Goal: Information Seeking & Learning: Learn about a topic

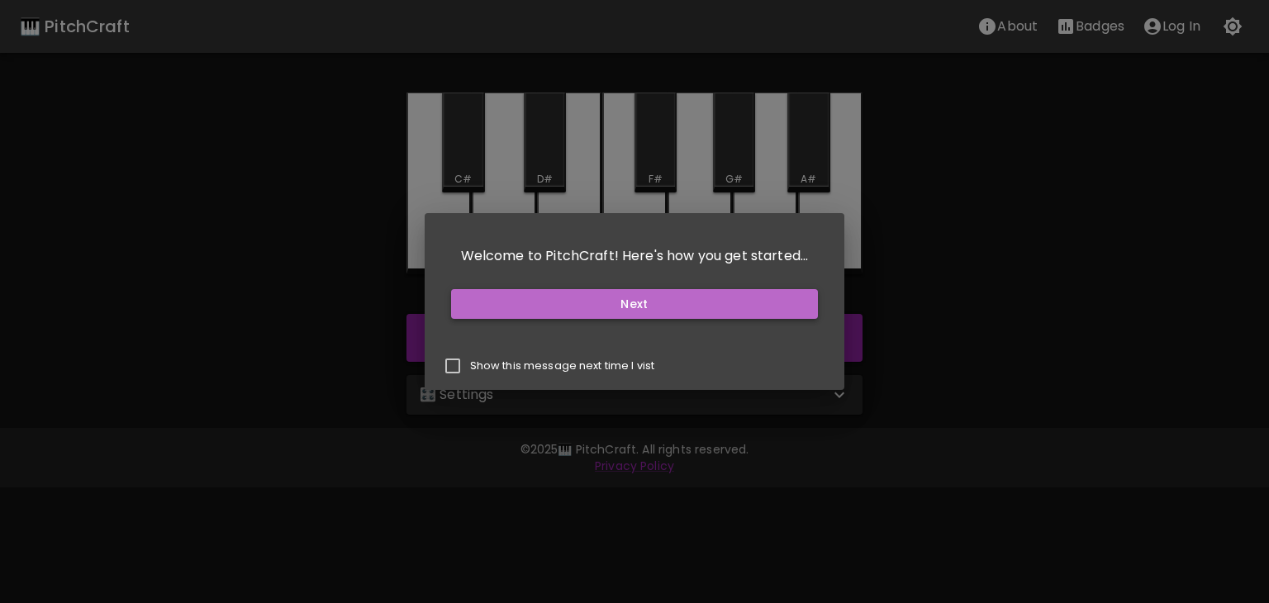
click at [709, 301] on button "Next" at bounding box center [635, 304] width 368 height 31
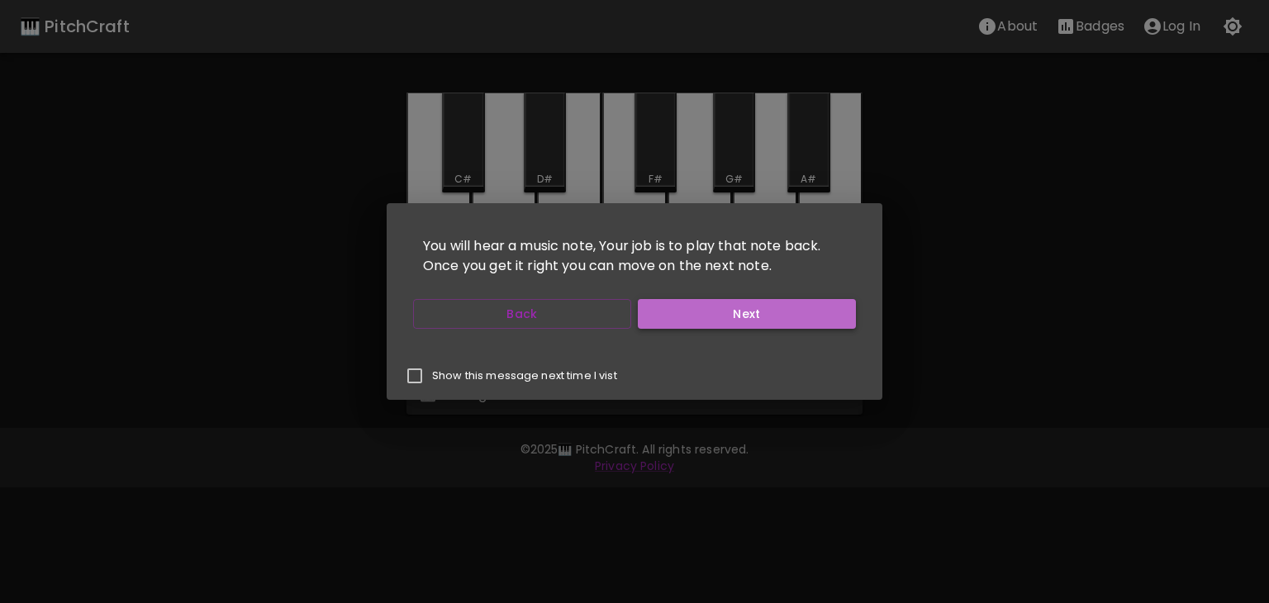
click at [712, 305] on button "Next" at bounding box center [747, 314] width 218 height 31
click at [697, 311] on button "Start Playing" at bounding box center [747, 314] width 218 height 31
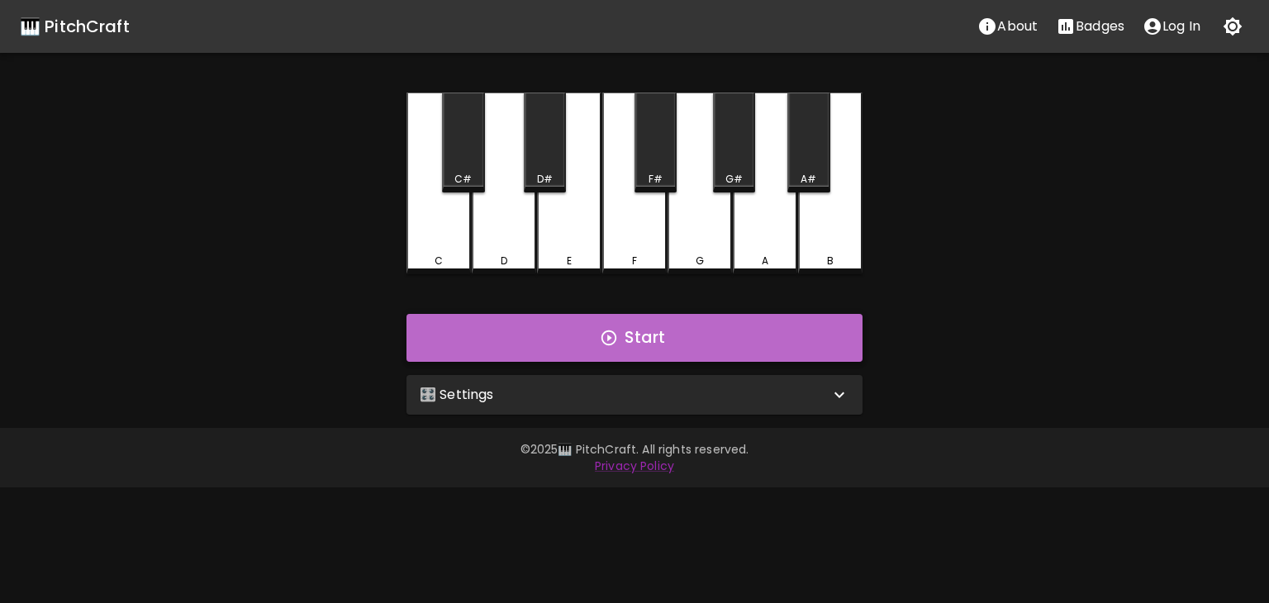
click at [609, 355] on button "Start" at bounding box center [634, 338] width 456 height 48
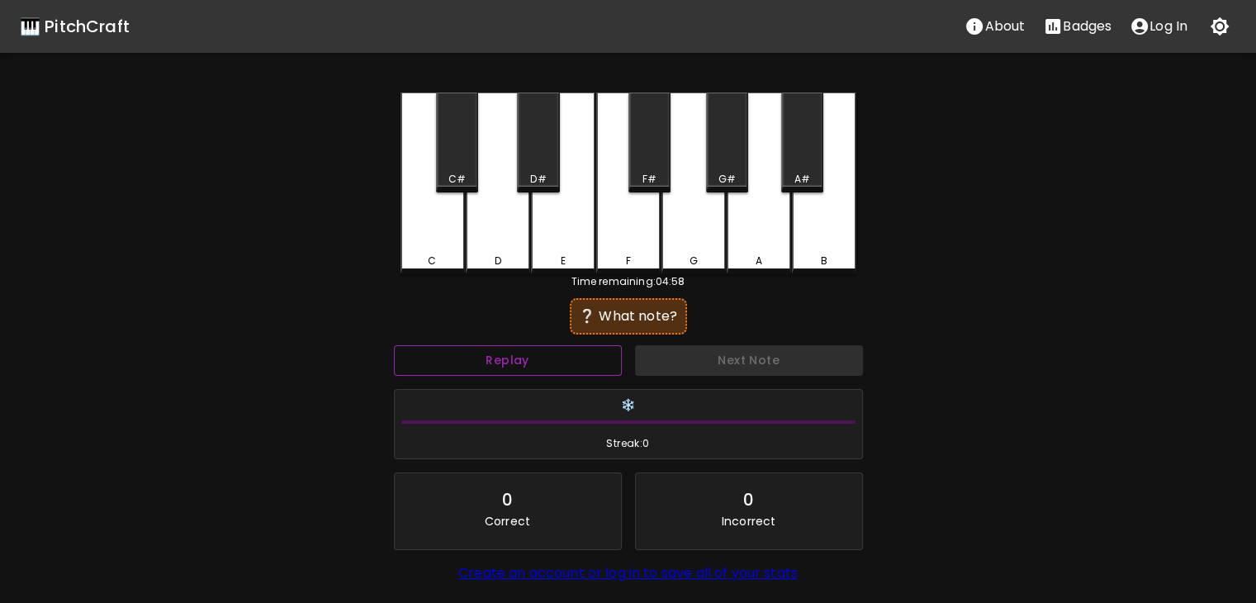
click at [590, 351] on button "Replay" at bounding box center [508, 360] width 228 height 31
click at [623, 322] on div "❔ What note?" at bounding box center [628, 316] width 101 height 20
click at [562, 351] on button "Replay" at bounding box center [508, 360] width 228 height 31
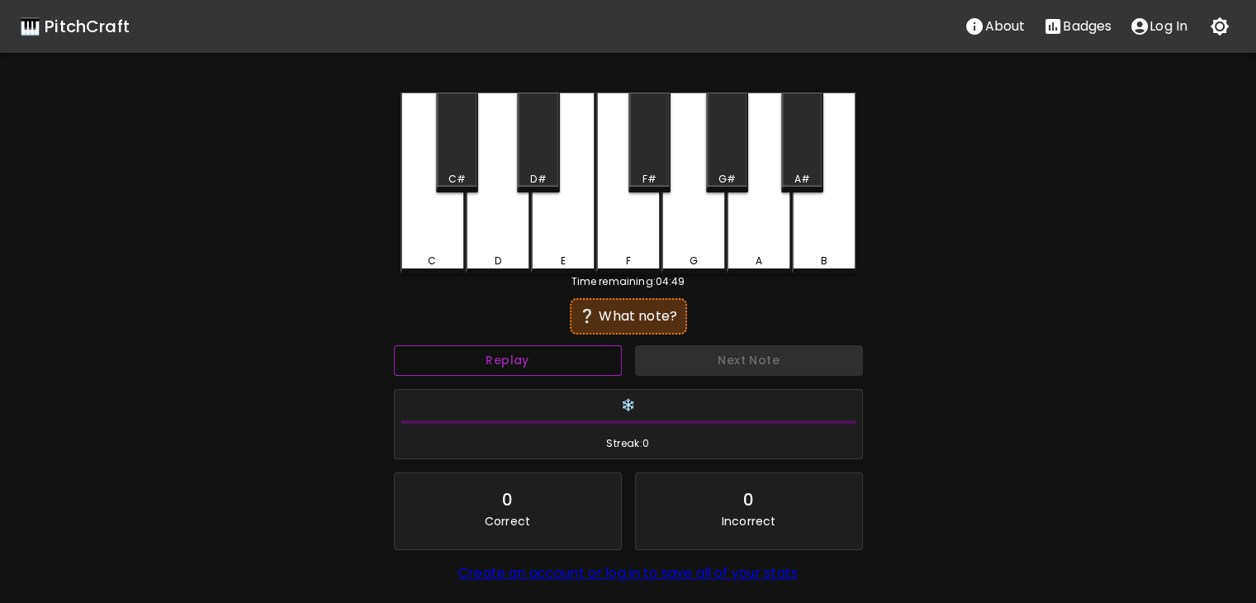
click at [562, 351] on button "Replay" at bounding box center [508, 360] width 228 height 31
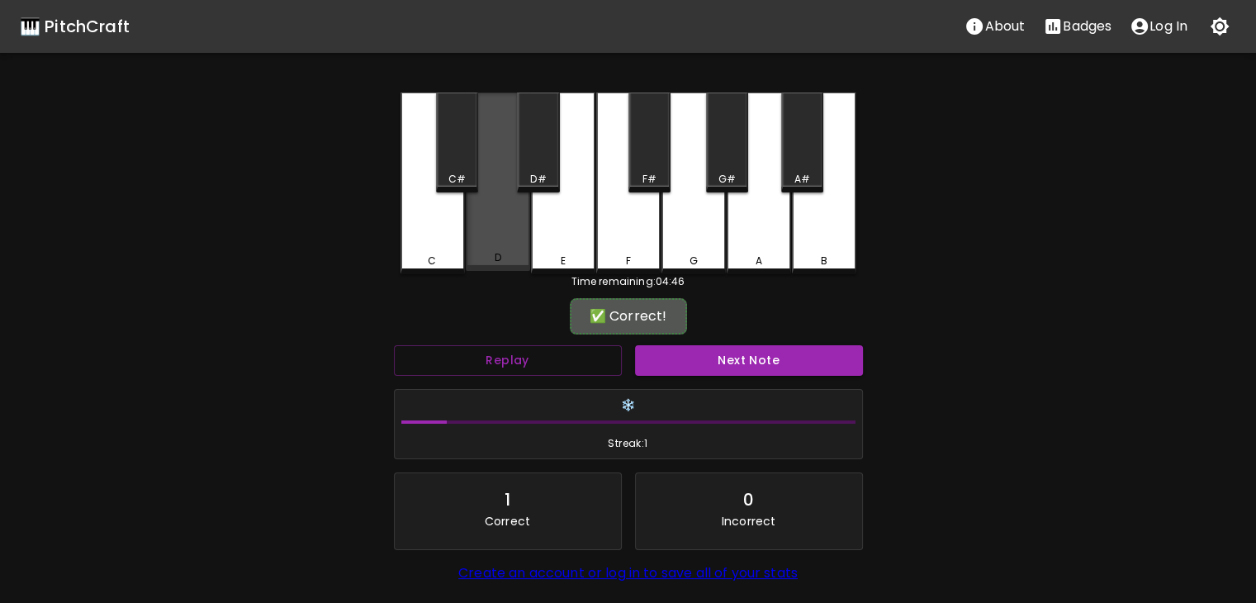
click at [512, 247] on div "D" at bounding box center [498, 181] width 64 height 178
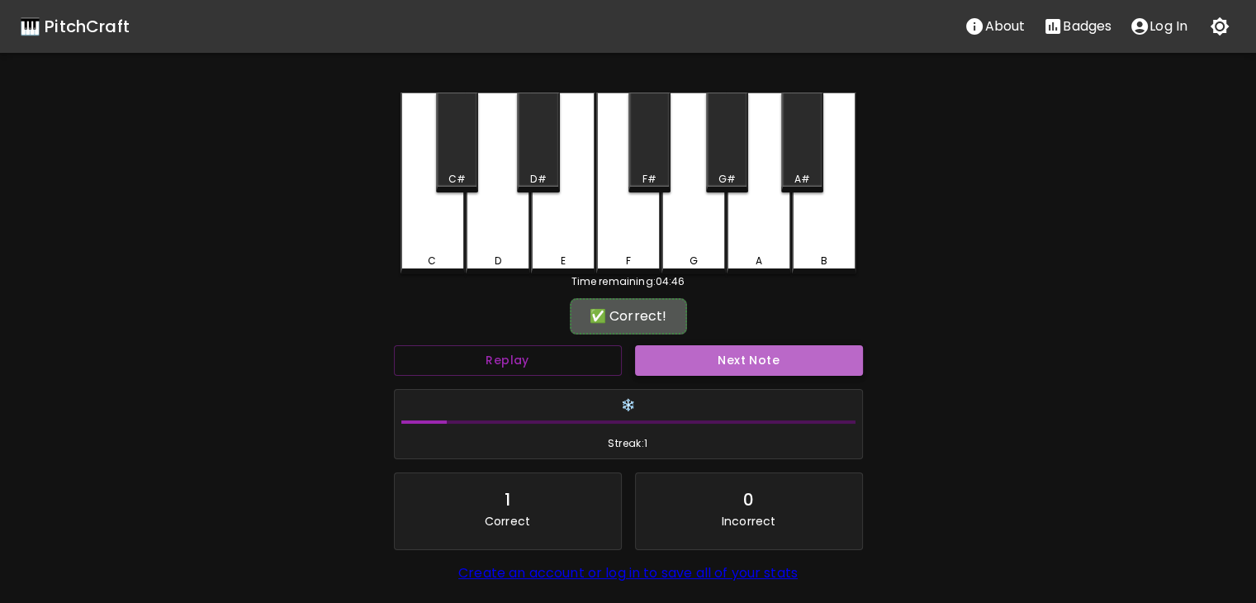
click at [770, 357] on button "Next Note" at bounding box center [749, 360] width 228 height 31
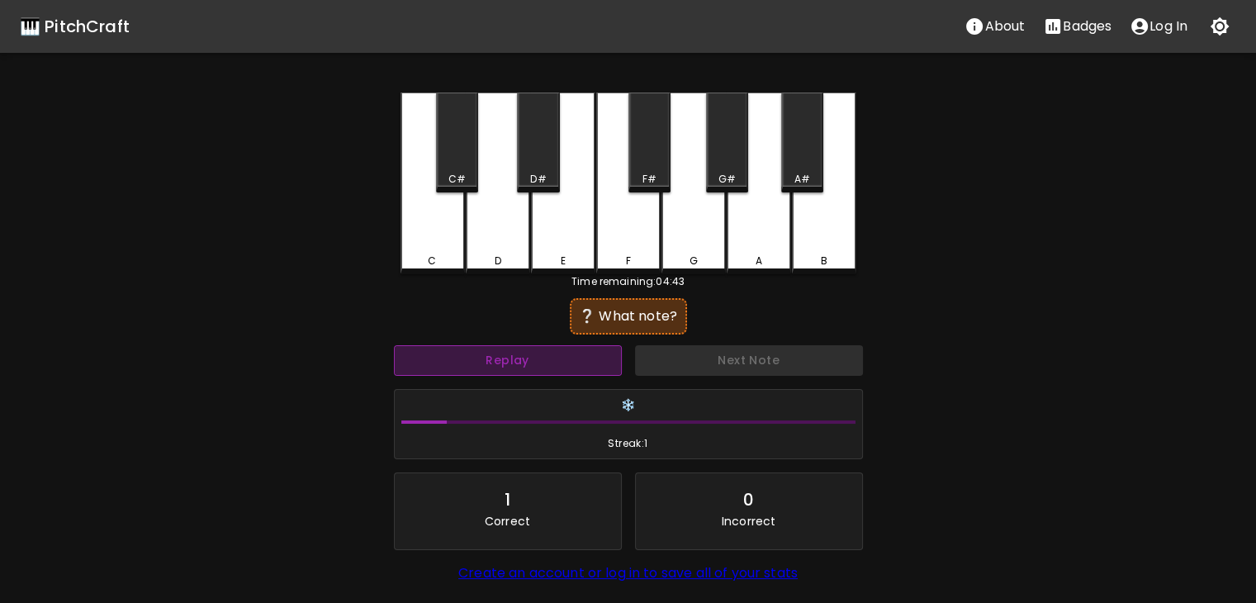
click at [514, 356] on button "Replay" at bounding box center [508, 360] width 228 height 31
click at [519, 358] on button "Replay" at bounding box center [508, 360] width 228 height 31
click at [518, 358] on button "Replay" at bounding box center [508, 360] width 228 height 31
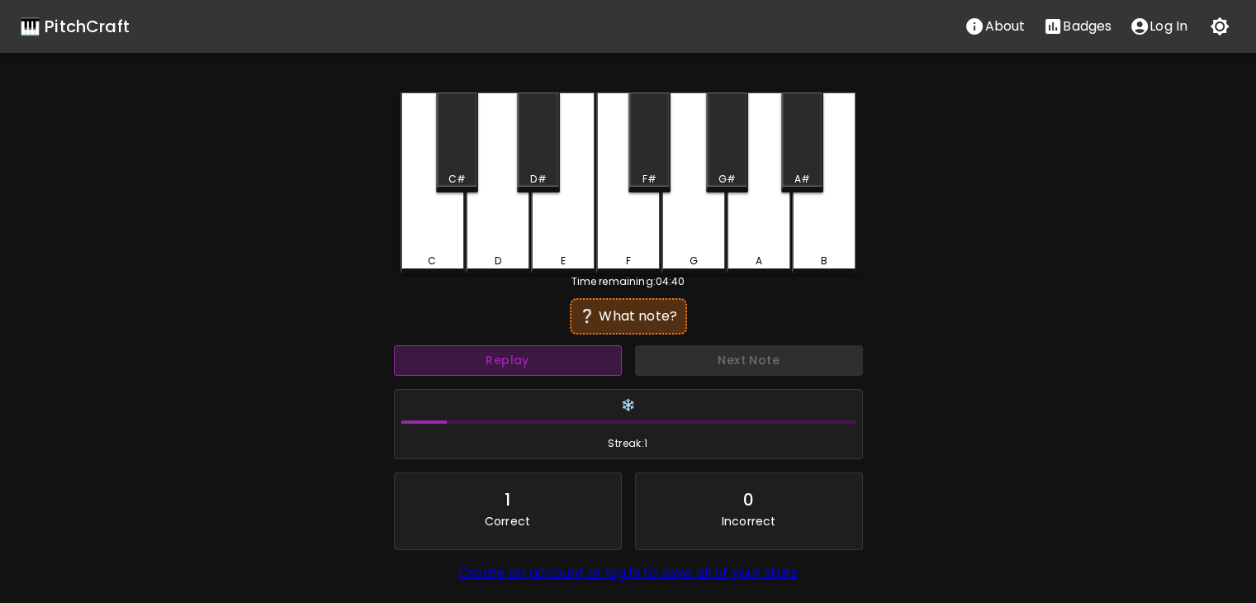
click at [518, 358] on button "Replay" at bounding box center [508, 360] width 228 height 31
click at [520, 361] on button "Replay" at bounding box center [508, 360] width 228 height 31
click at [522, 364] on button "Replay" at bounding box center [508, 360] width 228 height 31
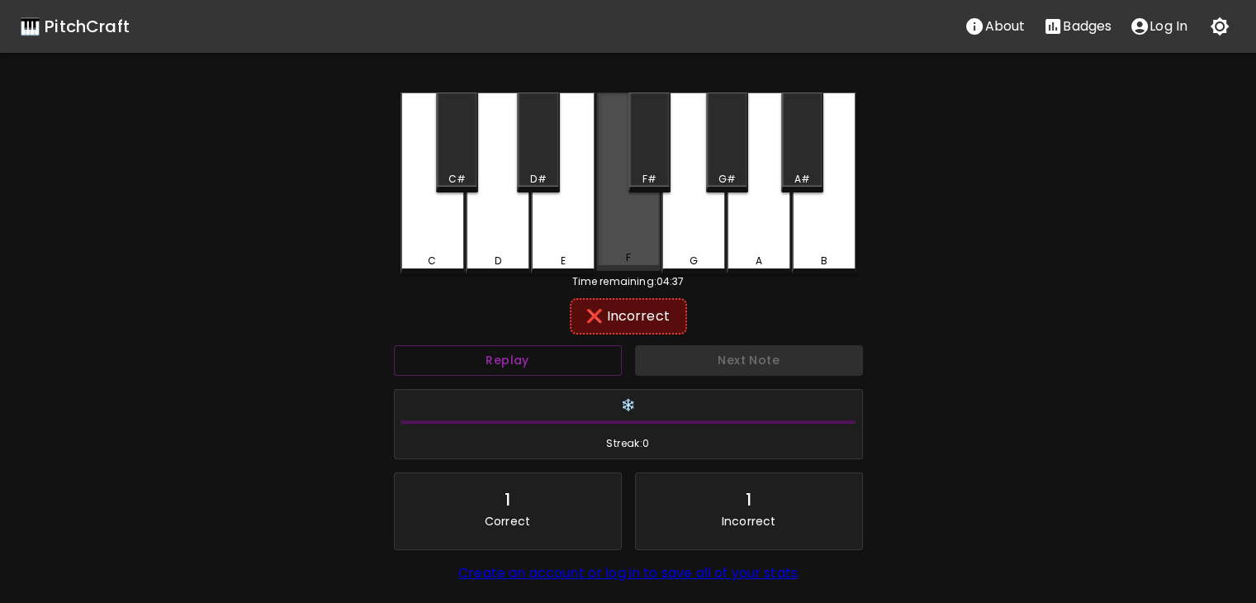
click at [628, 263] on div "F" at bounding box center [627, 257] width 5 height 15
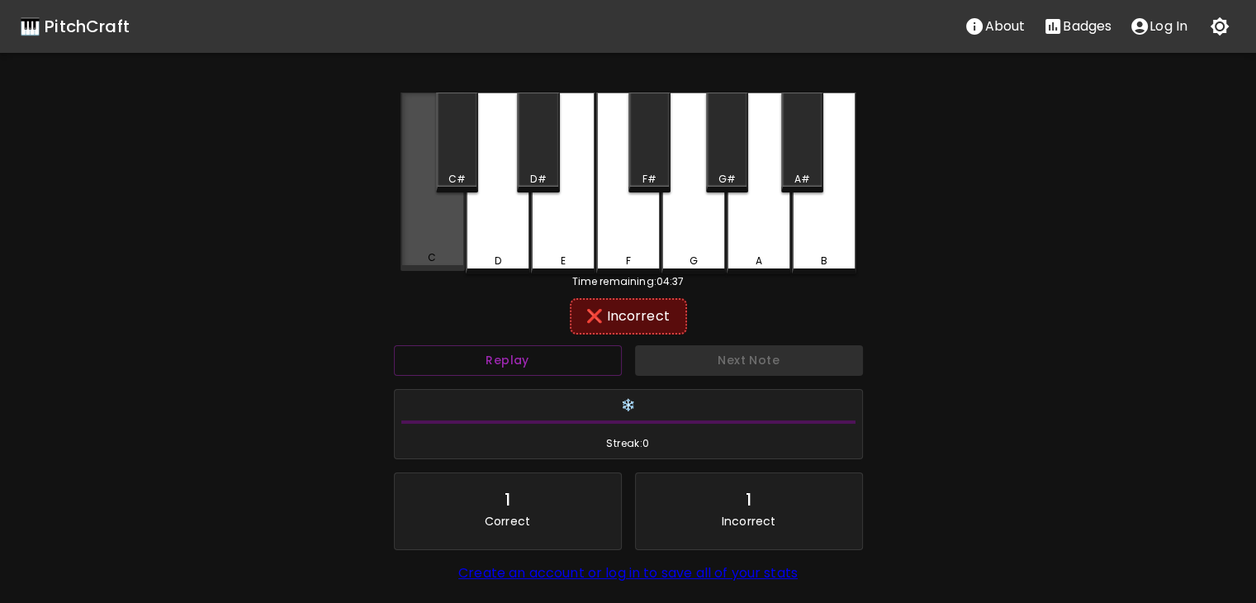
click at [453, 254] on div "C" at bounding box center [432, 257] width 61 height 15
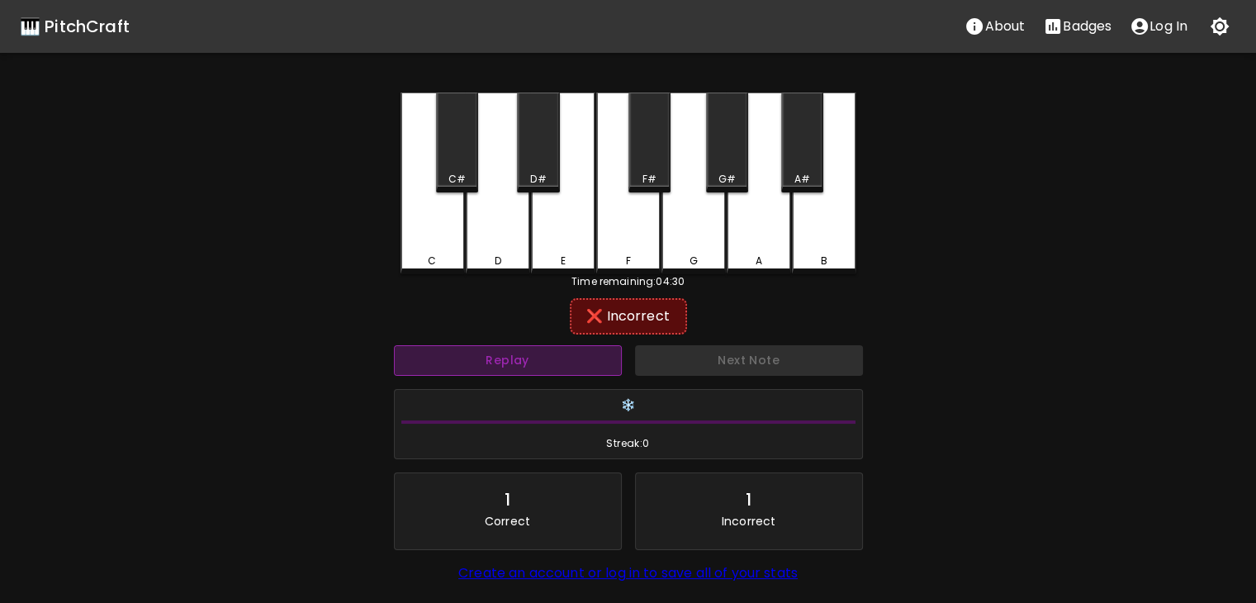
click at [562, 358] on button "Replay" at bounding box center [508, 360] width 228 height 31
click at [573, 345] on button "Replay" at bounding box center [508, 360] width 228 height 31
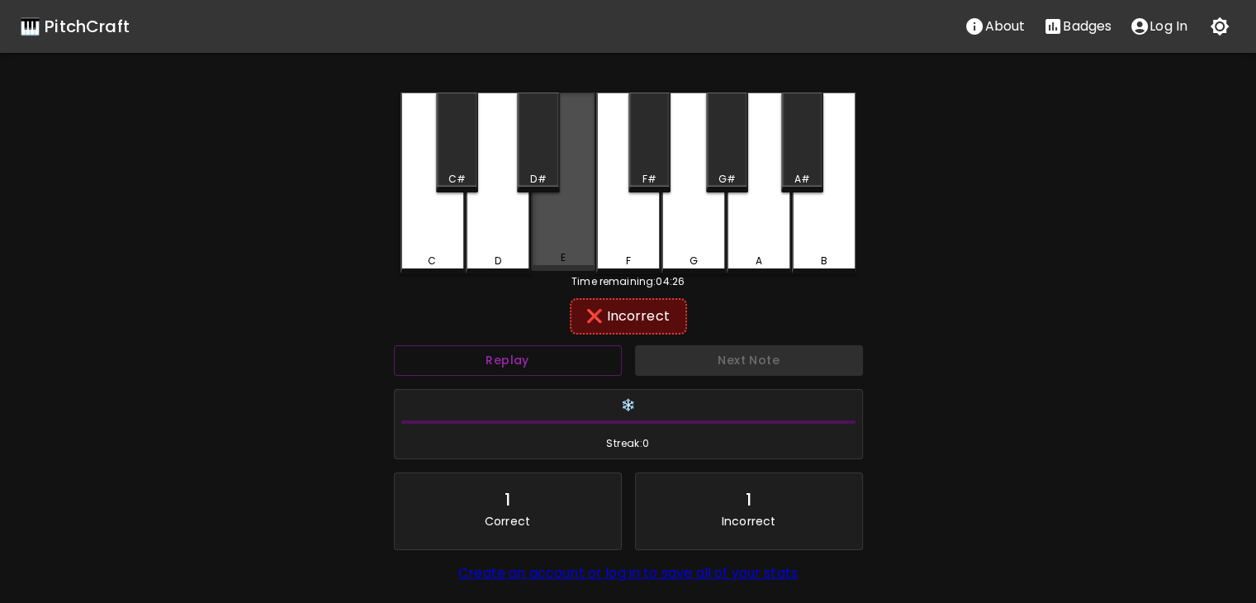
click at [560, 254] on div "E" at bounding box center [562, 257] width 5 height 15
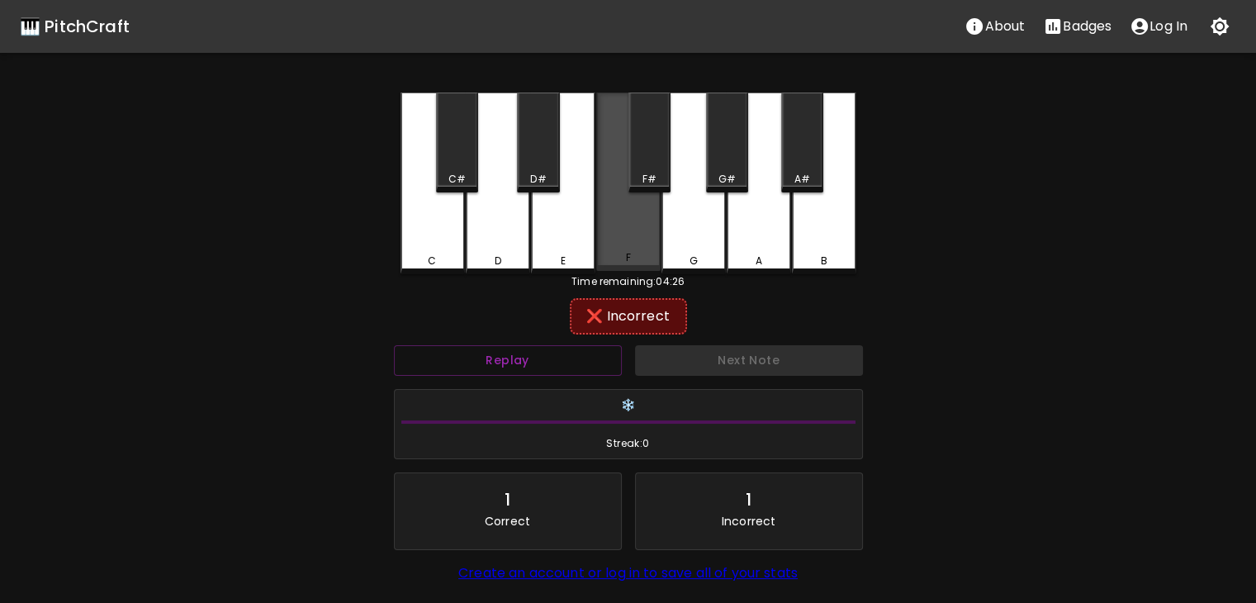
click at [615, 247] on div "F" at bounding box center [628, 181] width 64 height 178
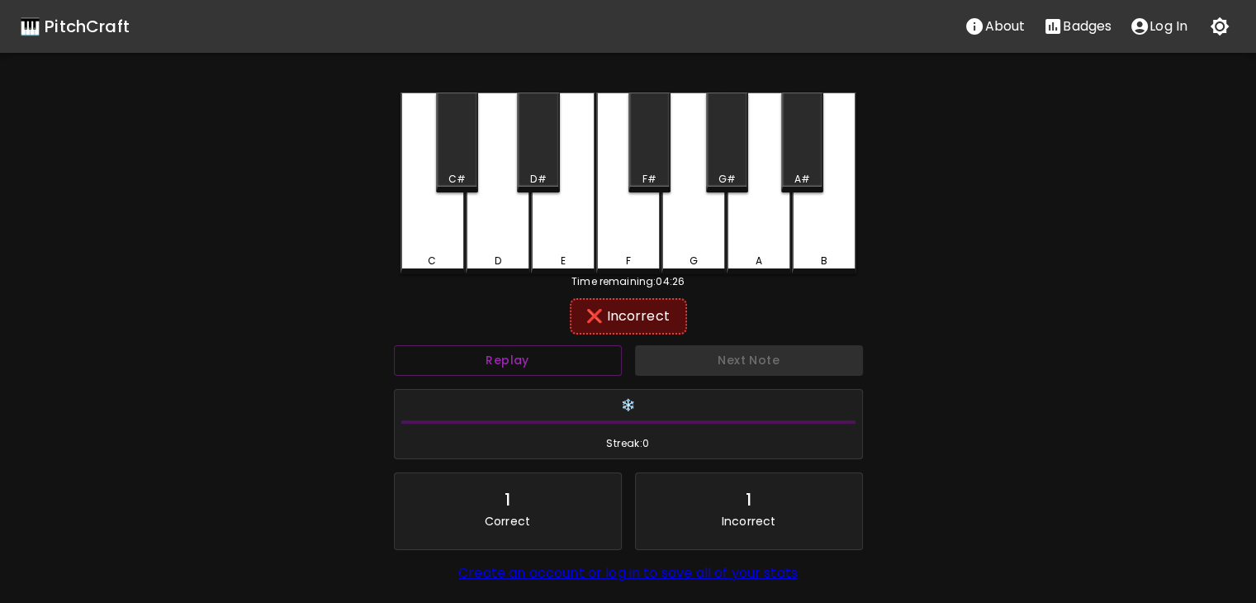
click at [667, 240] on div "G" at bounding box center [694, 183] width 64 height 182
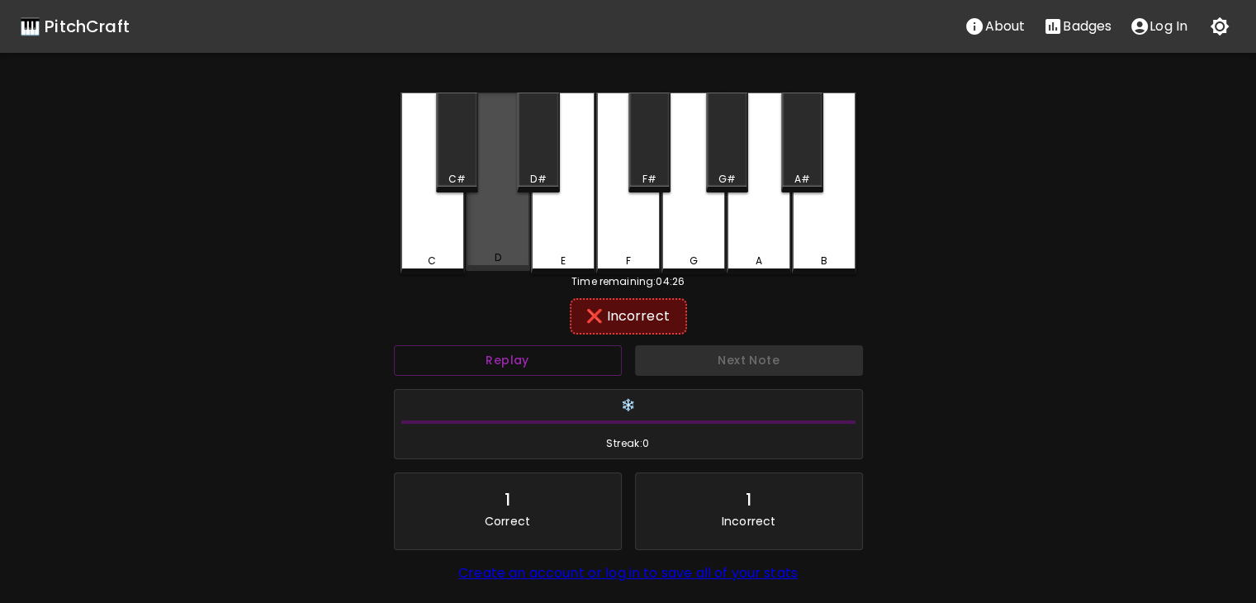
click at [473, 234] on div "D" at bounding box center [498, 181] width 64 height 178
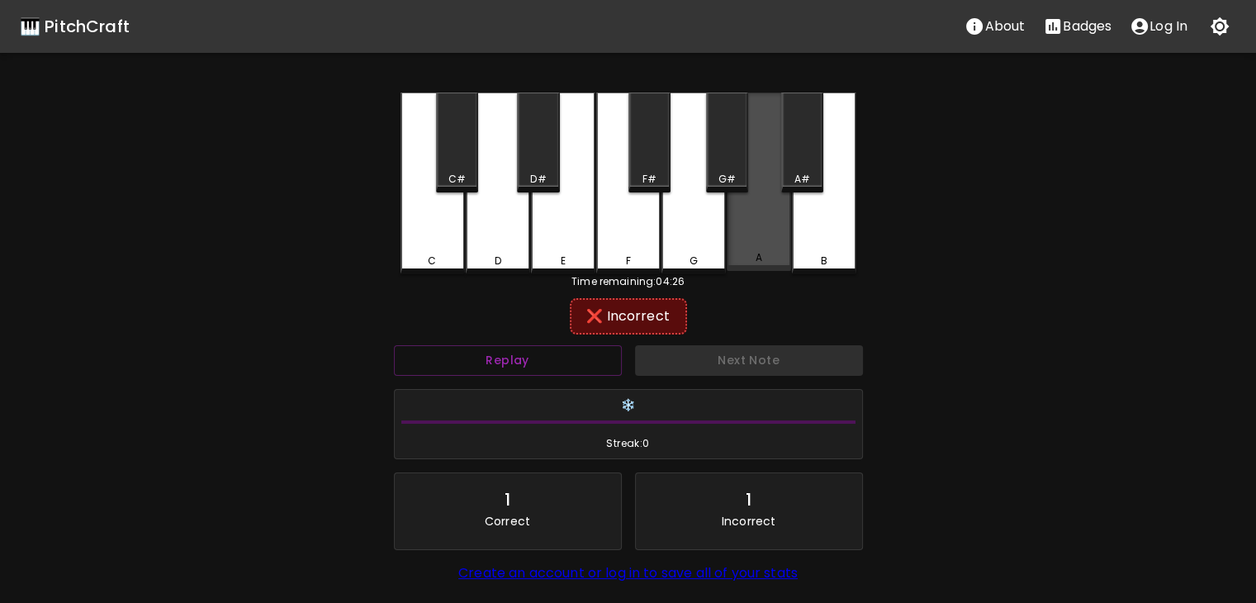
click at [784, 217] on div "A" at bounding box center [759, 181] width 64 height 178
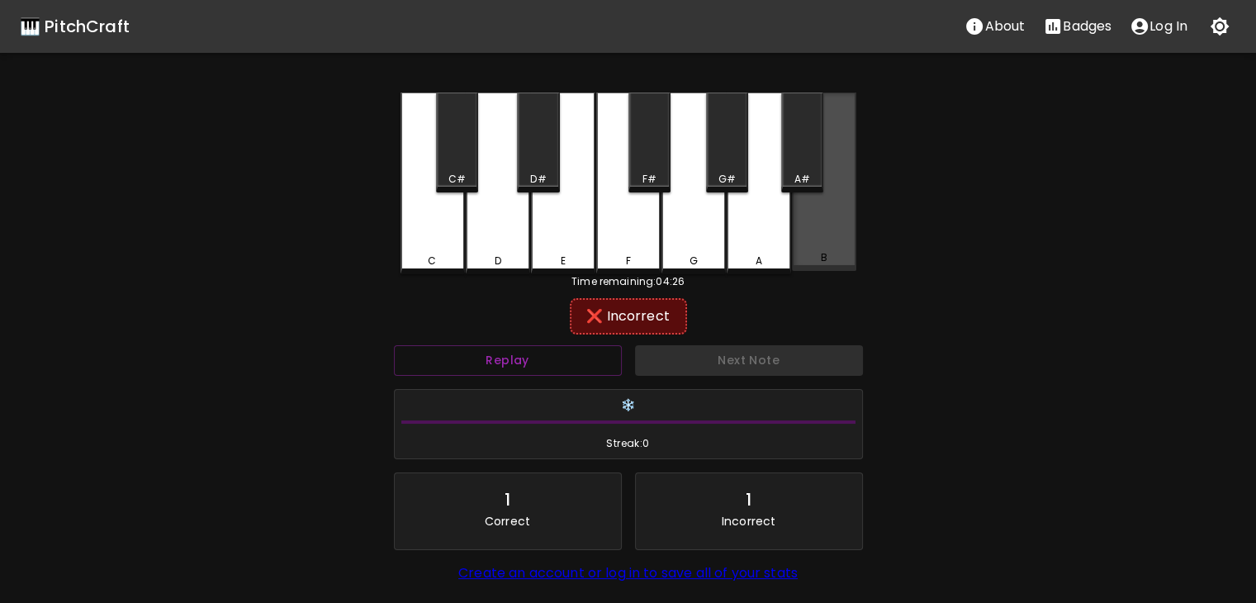
click at [799, 223] on div "B" at bounding box center [824, 181] width 64 height 178
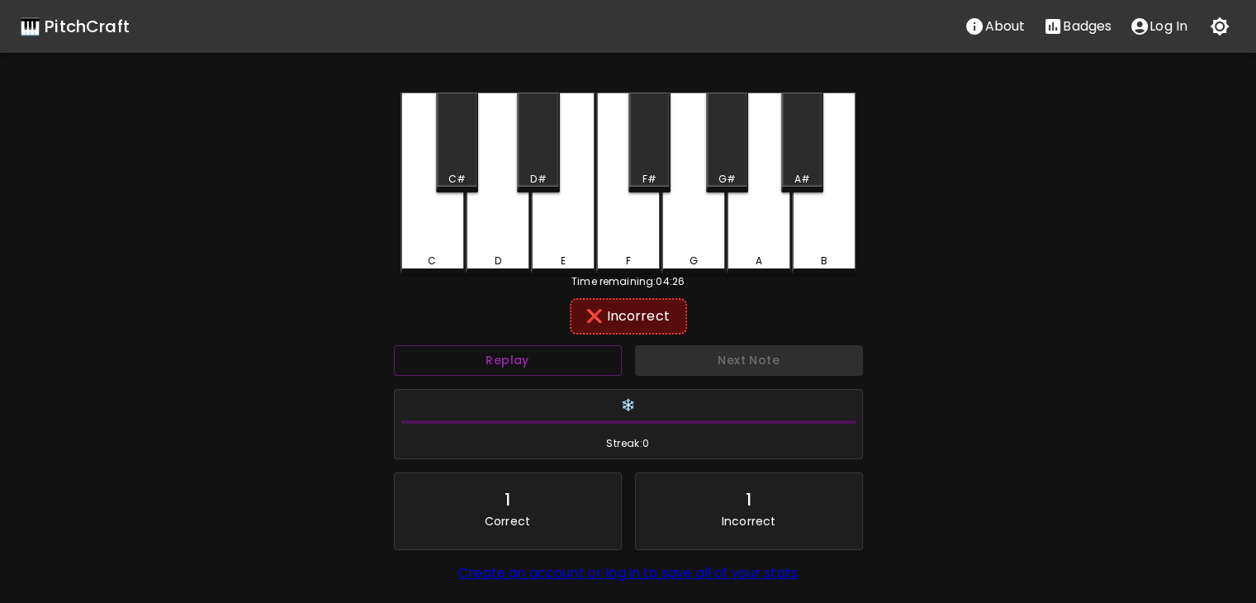
click at [771, 221] on div "A" at bounding box center [759, 183] width 64 height 182
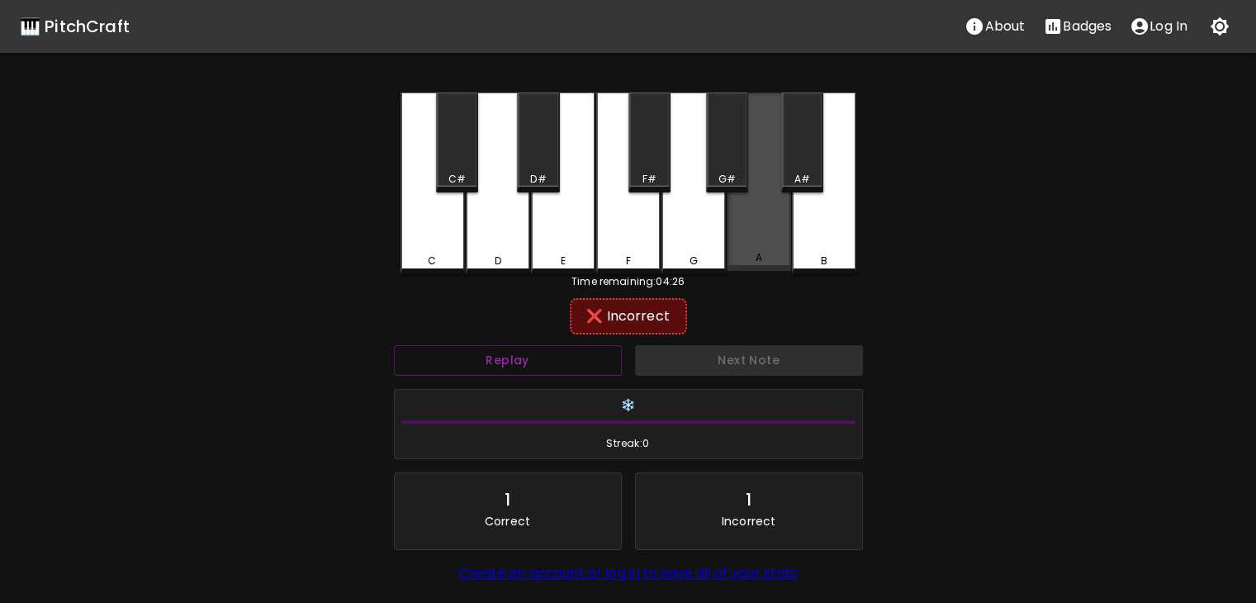
click at [771, 221] on div "A" at bounding box center [759, 181] width 64 height 178
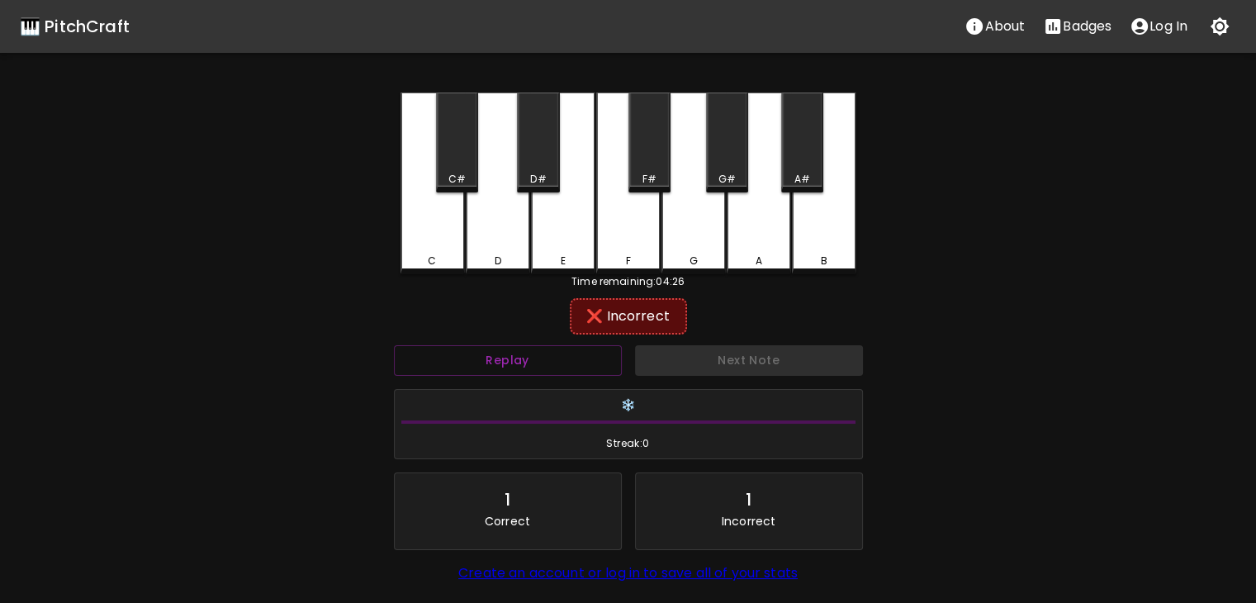
click at [661, 308] on div "❌ Incorrect" at bounding box center [628, 316] width 101 height 20
click at [581, 354] on button "Replay" at bounding box center [508, 360] width 228 height 31
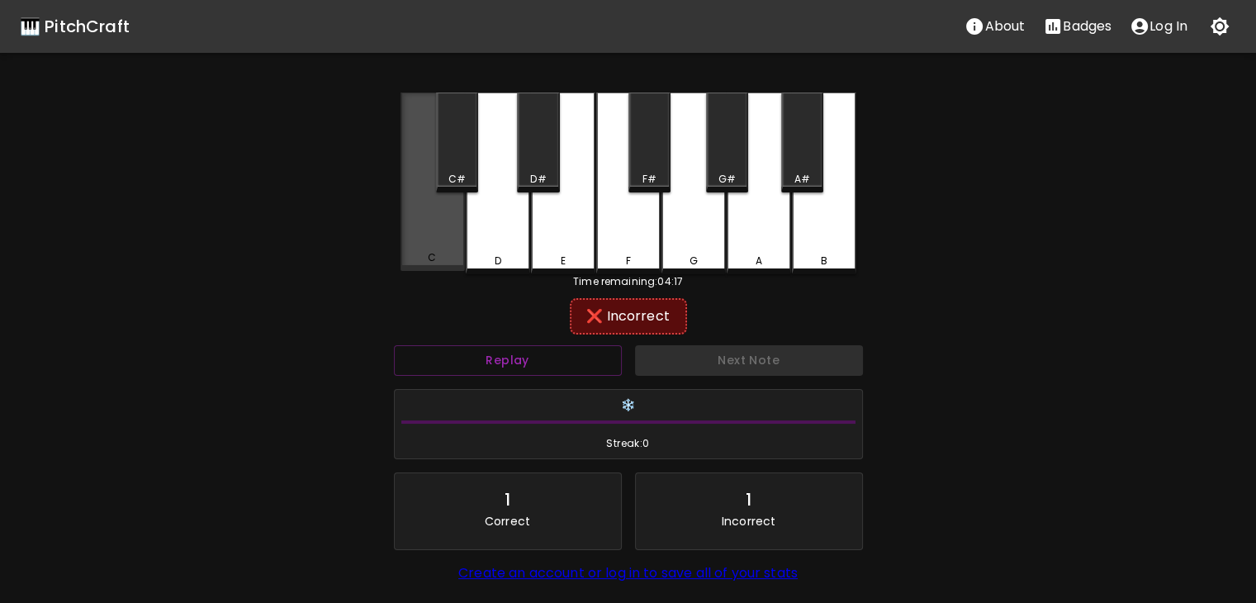
click at [436, 217] on div "C" at bounding box center [433, 181] width 64 height 178
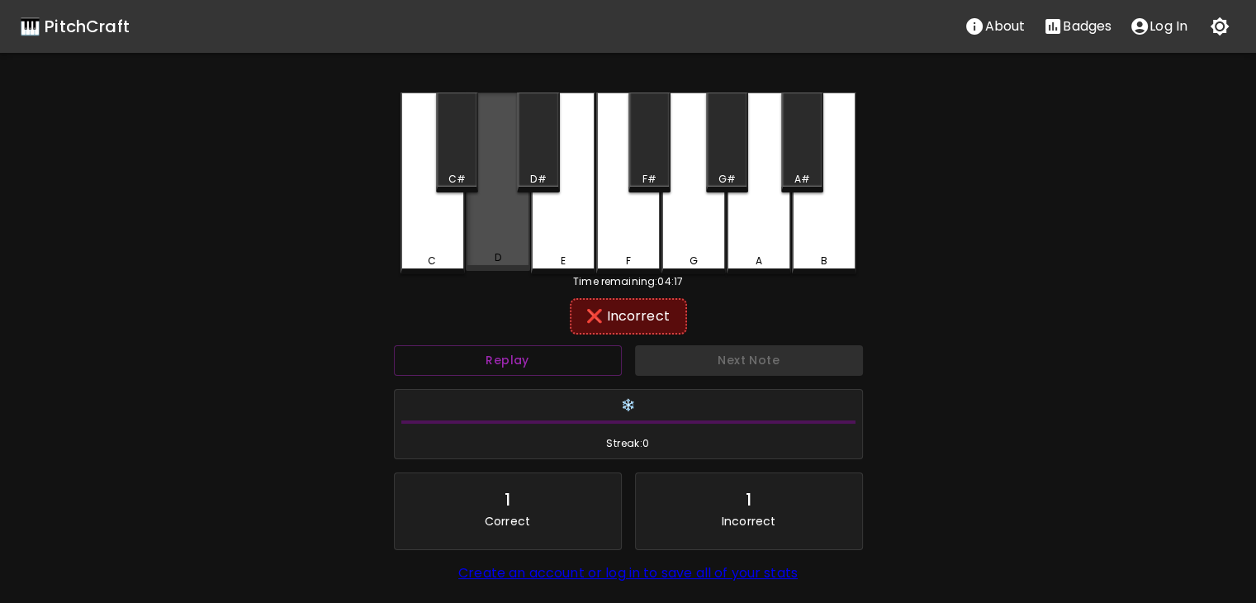
click at [481, 223] on div "D" at bounding box center [498, 181] width 64 height 178
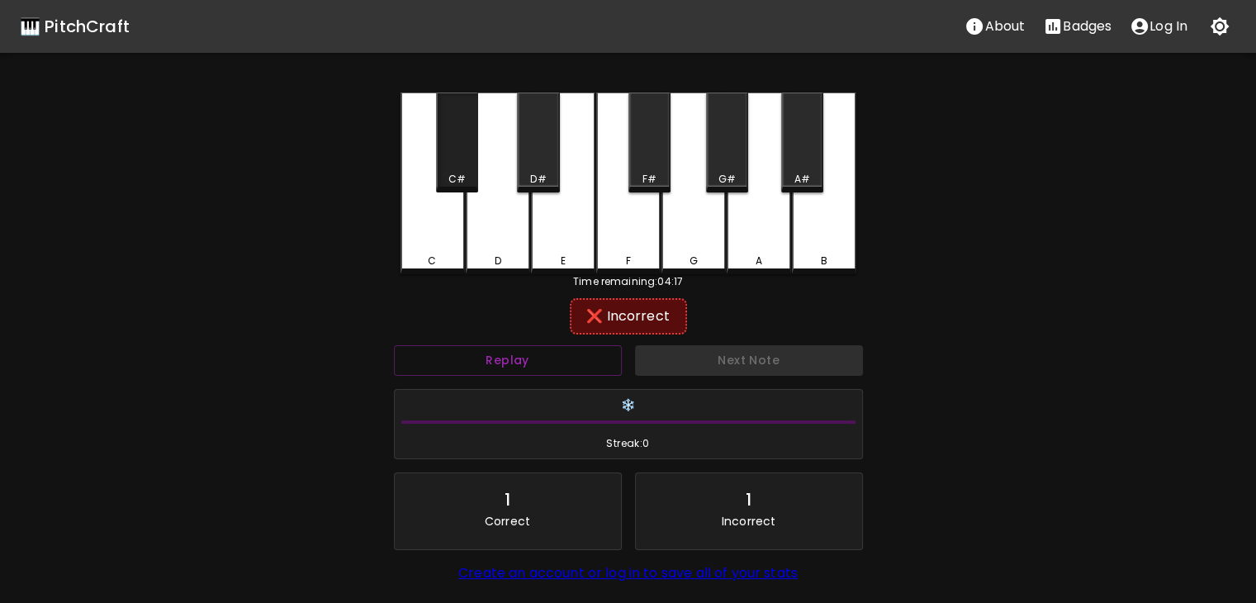
click at [462, 187] on div "C#" at bounding box center [457, 142] width 42 height 100
click at [535, 176] on div "D#" at bounding box center [538, 179] width 16 height 15
click at [645, 174] on div "F#" at bounding box center [649, 179] width 14 height 15
click at [713, 166] on div "G#" at bounding box center [727, 142] width 42 height 100
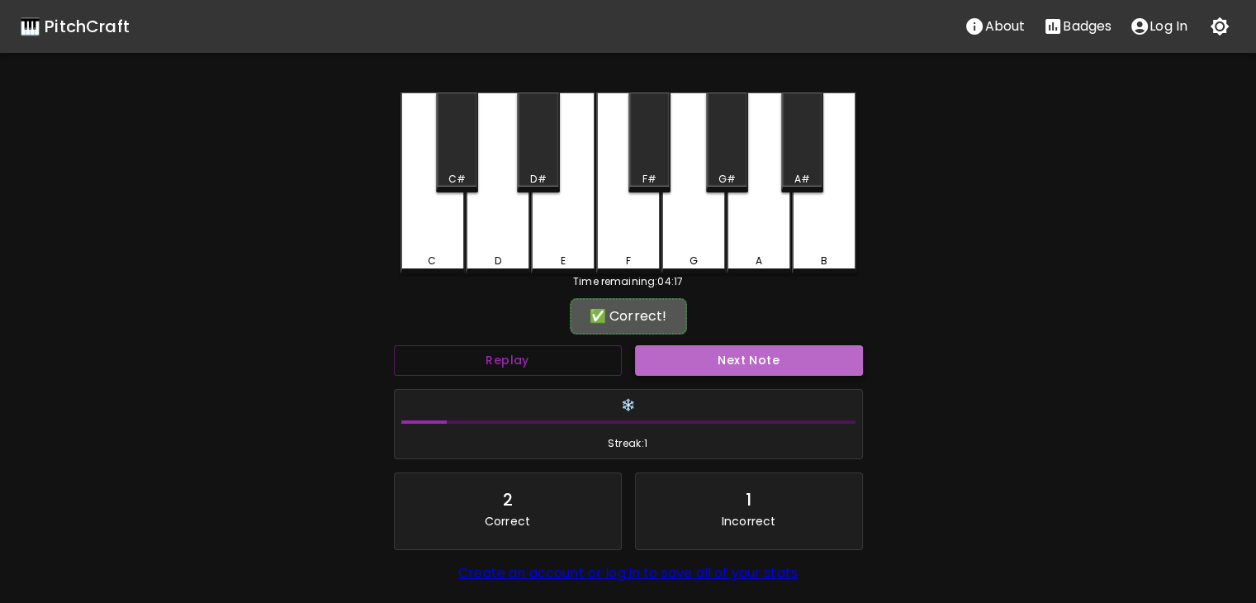
click at [737, 361] on button "Next Note" at bounding box center [749, 360] width 228 height 31
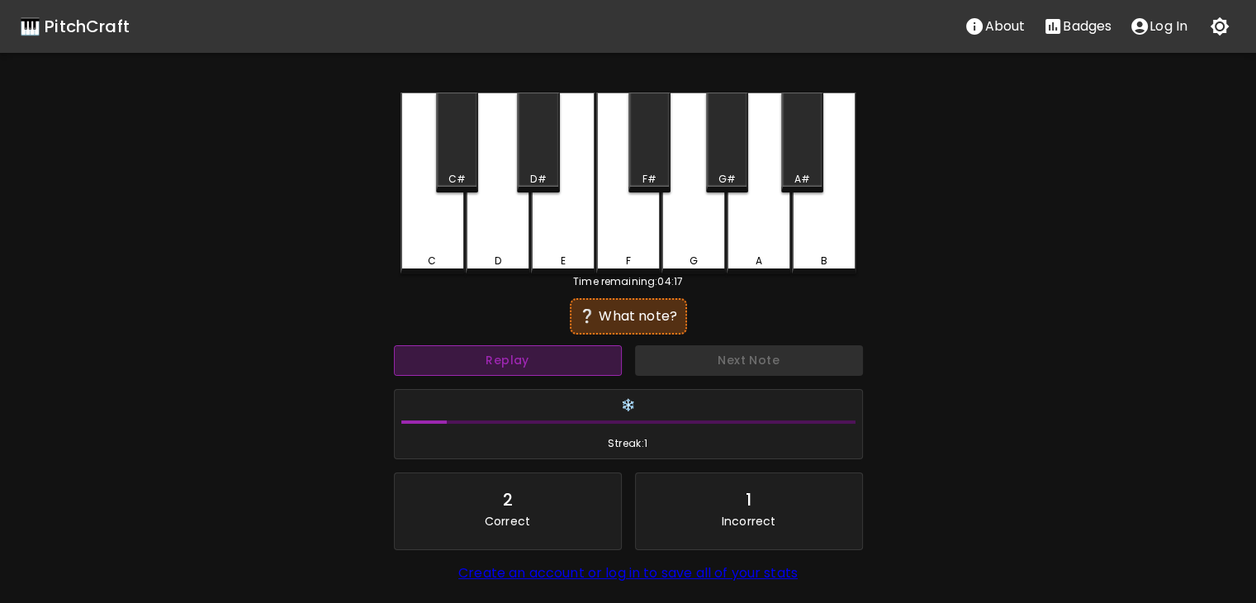
click at [548, 366] on button "Replay" at bounding box center [508, 360] width 228 height 31
click at [553, 377] on div "Replay" at bounding box center [507, 361] width 241 height 44
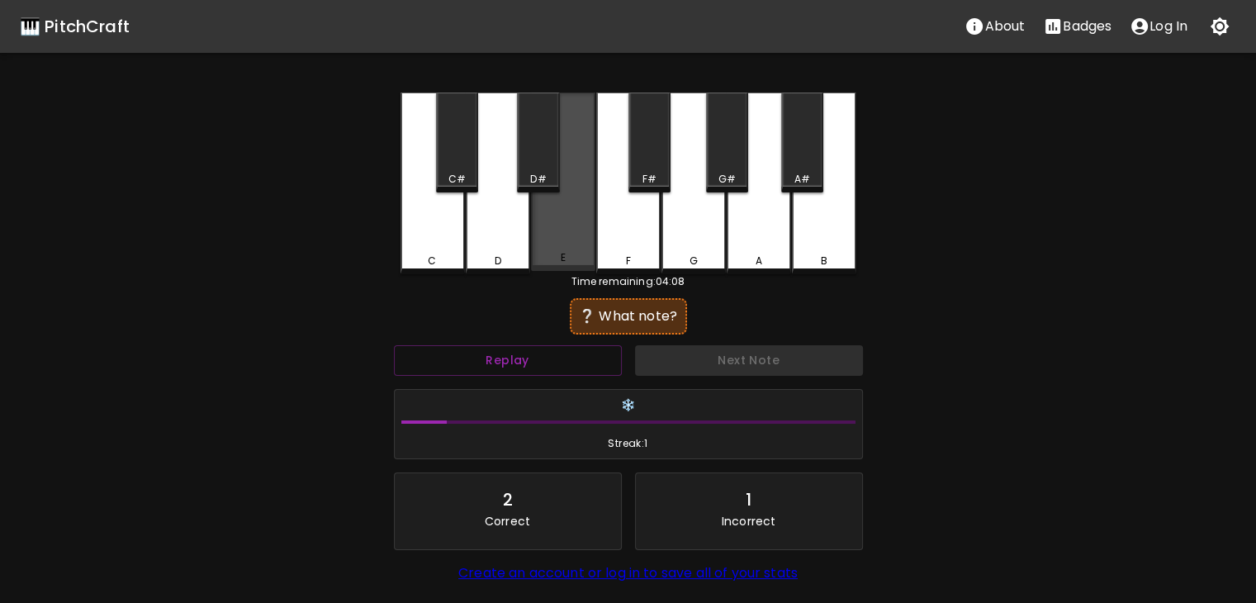
click at [579, 188] on div "E" at bounding box center [563, 181] width 64 height 178
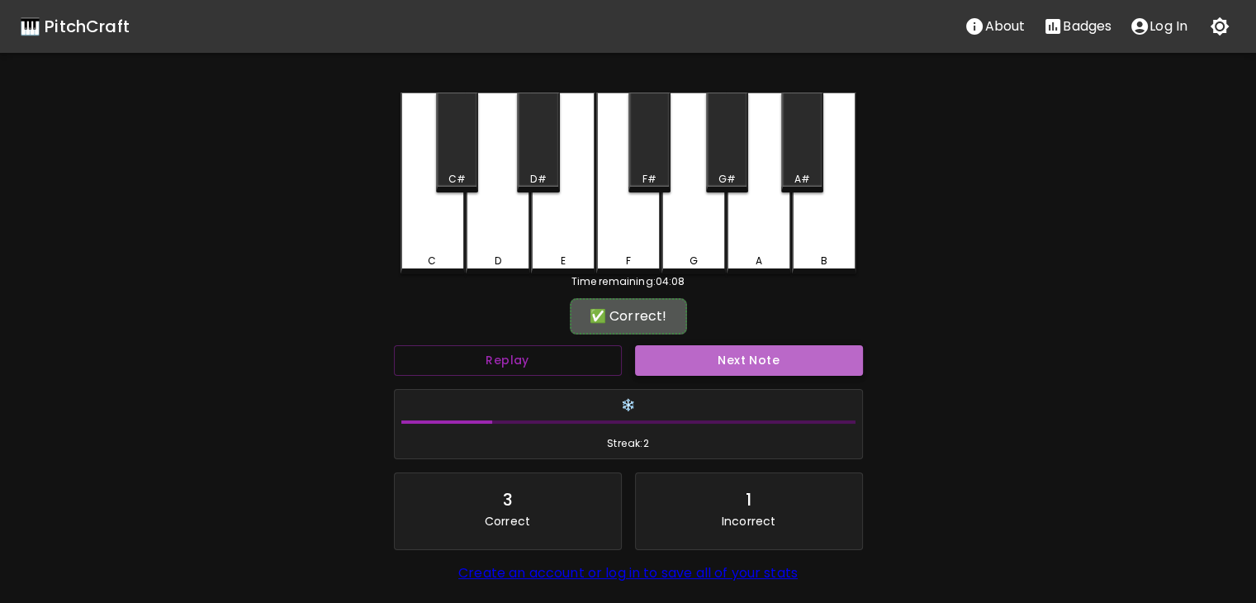
click at [756, 351] on button "Next Note" at bounding box center [749, 360] width 228 height 31
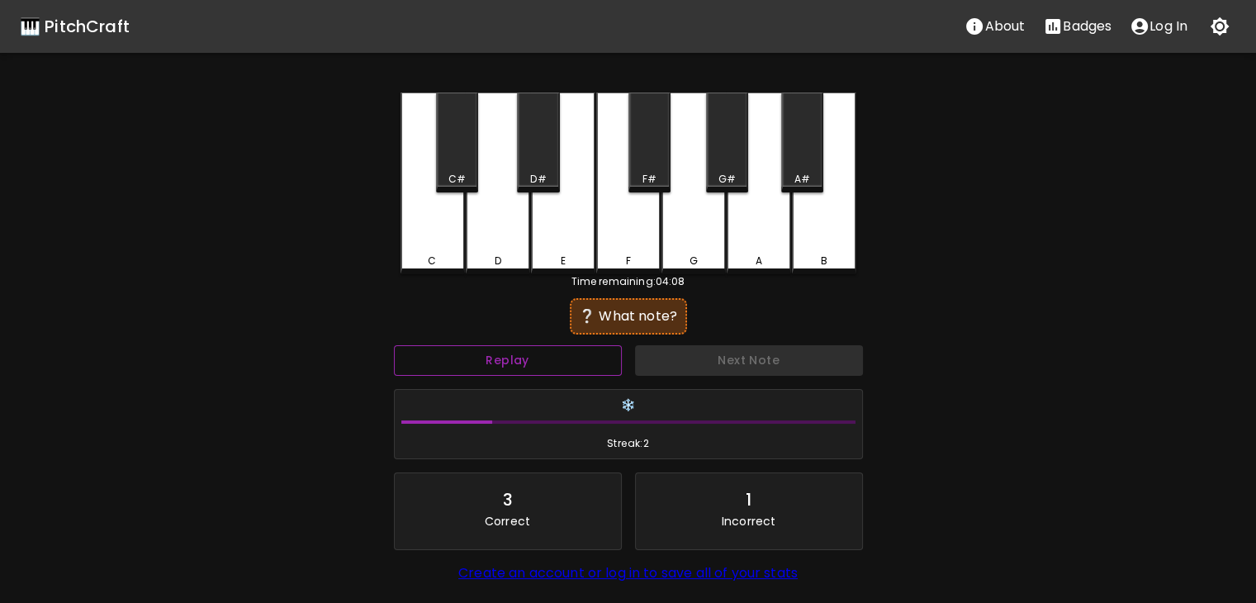
click at [575, 354] on button "Replay" at bounding box center [508, 360] width 228 height 31
click at [575, 355] on button "Replay" at bounding box center [508, 360] width 228 height 31
click at [576, 358] on button "Replay" at bounding box center [508, 360] width 228 height 31
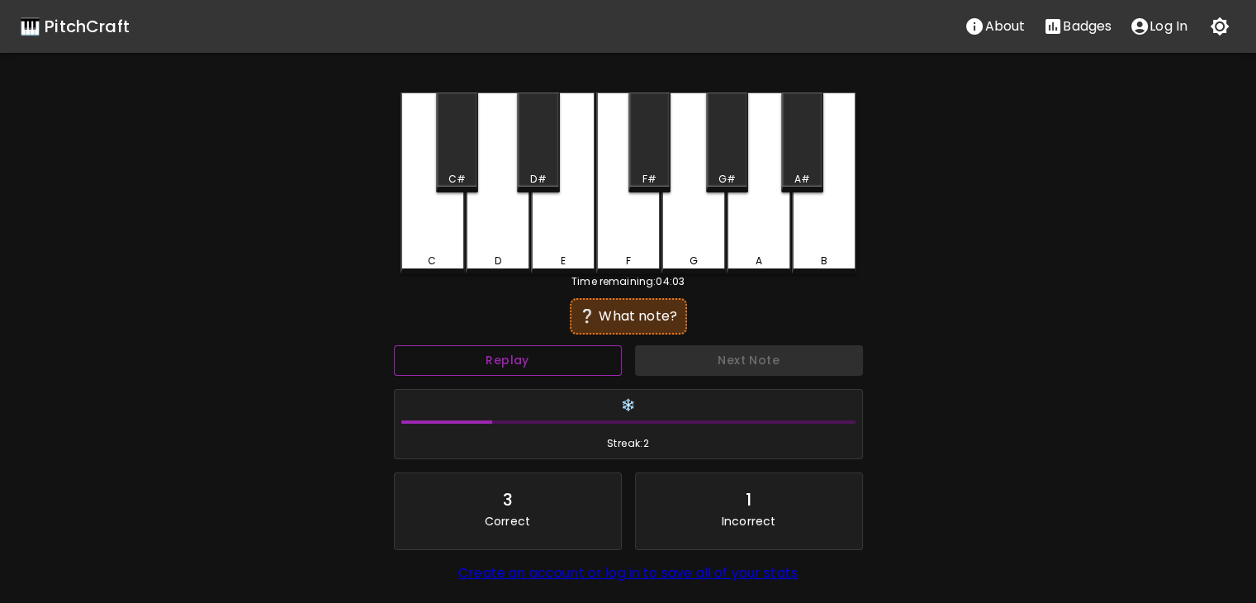
click at [576, 358] on button "Replay" at bounding box center [508, 360] width 228 height 31
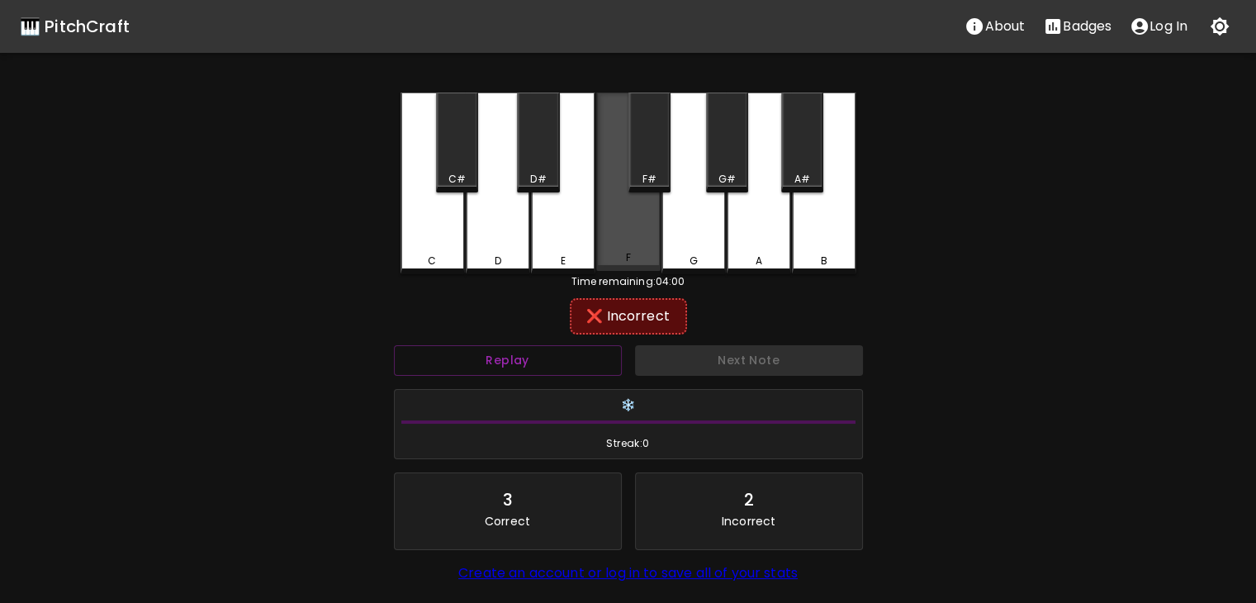
click at [647, 209] on div "F" at bounding box center [628, 181] width 64 height 178
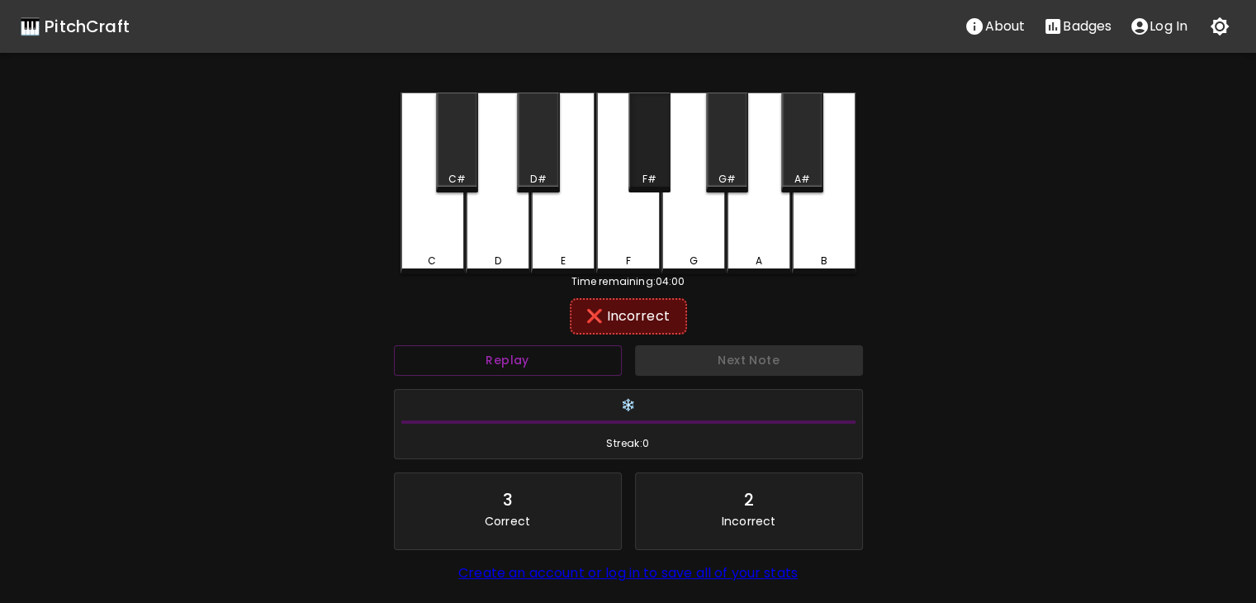
click at [653, 178] on div "F#" at bounding box center [649, 179] width 14 height 15
click at [726, 174] on div "G#" at bounding box center [727, 179] width 17 height 15
click at [790, 173] on div "A#" at bounding box center [802, 179] width 39 height 15
click at [774, 230] on div "A" at bounding box center [759, 183] width 64 height 182
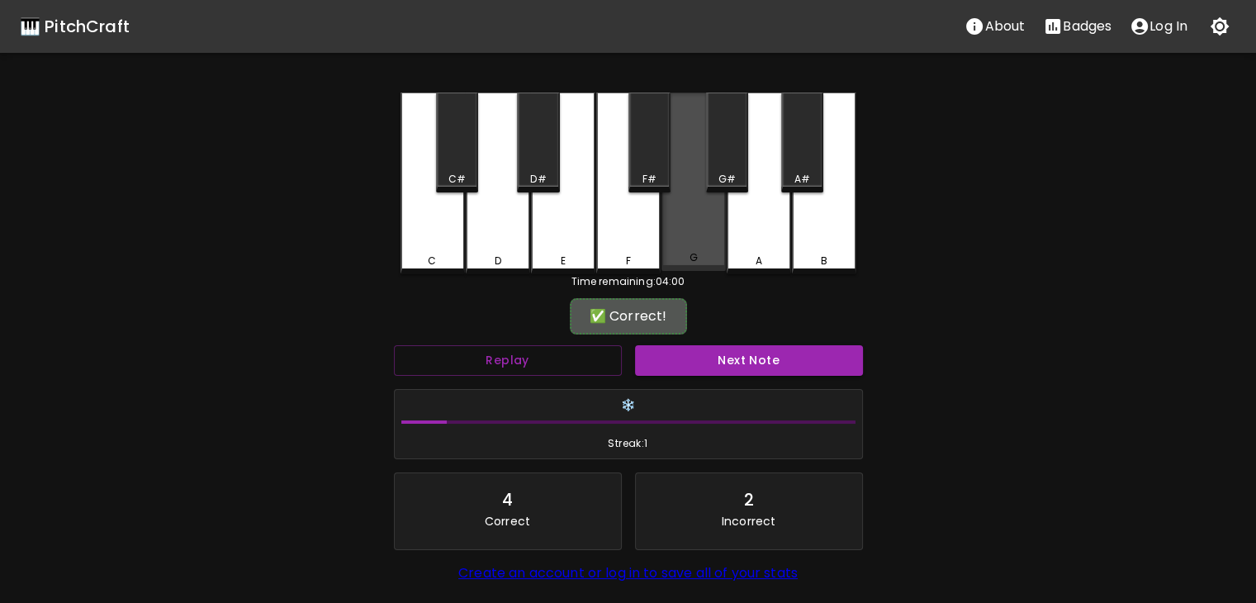
click at [710, 228] on div "G" at bounding box center [694, 181] width 64 height 178
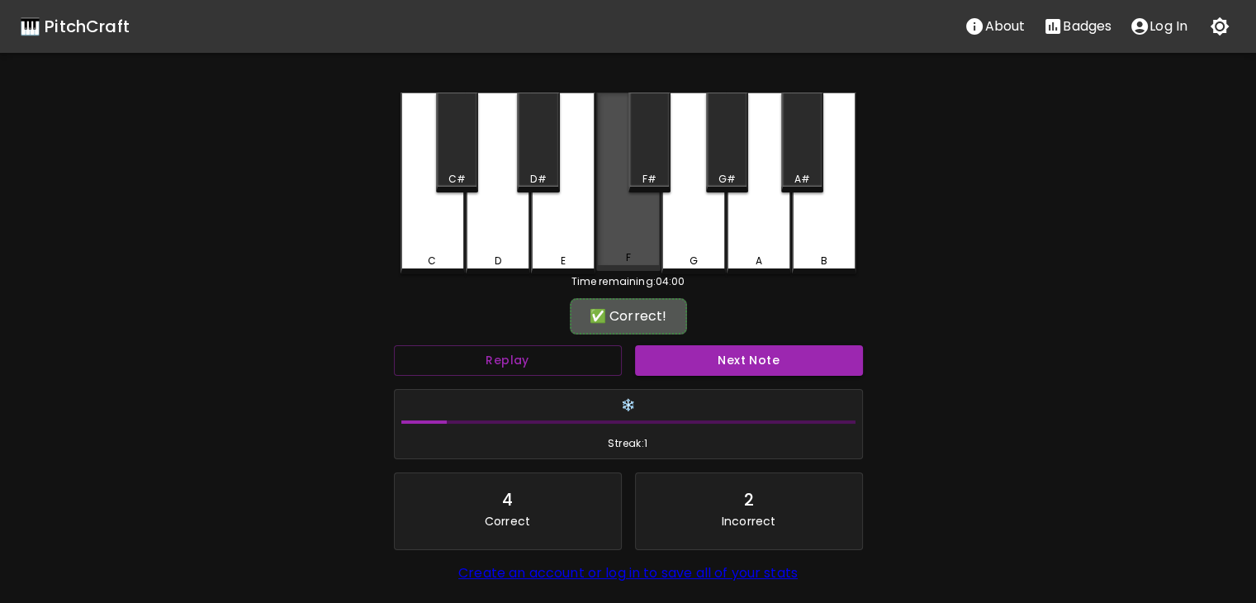
click at [631, 203] on div "F" at bounding box center [628, 181] width 64 height 178
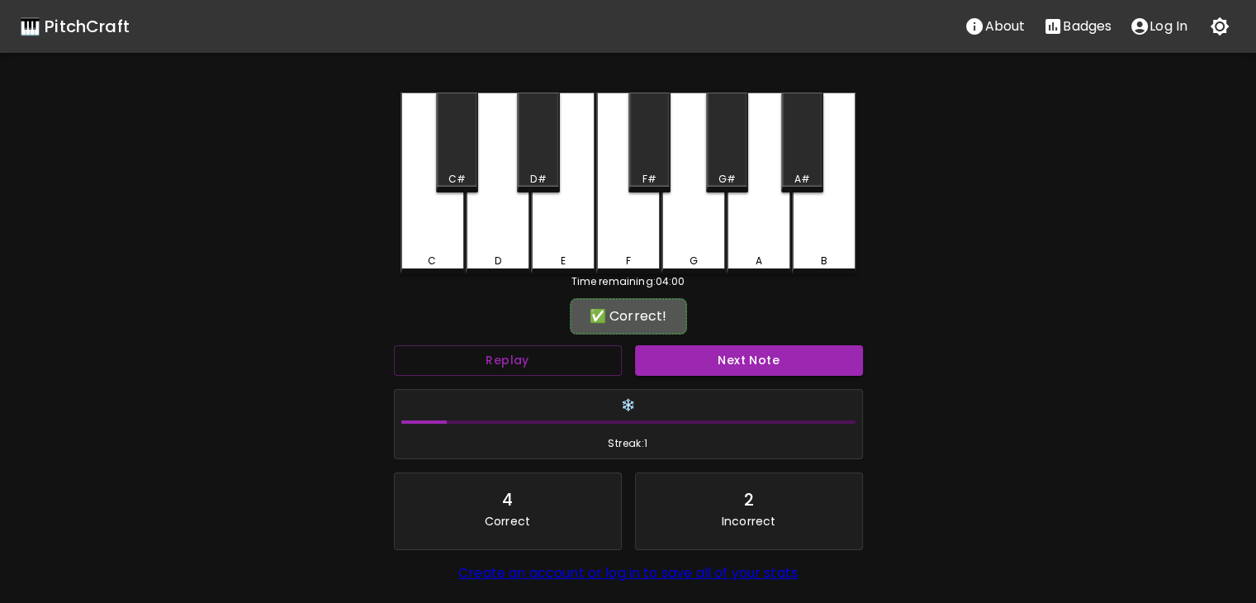
click at [684, 243] on div "G" at bounding box center [694, 183] width 64 height 182
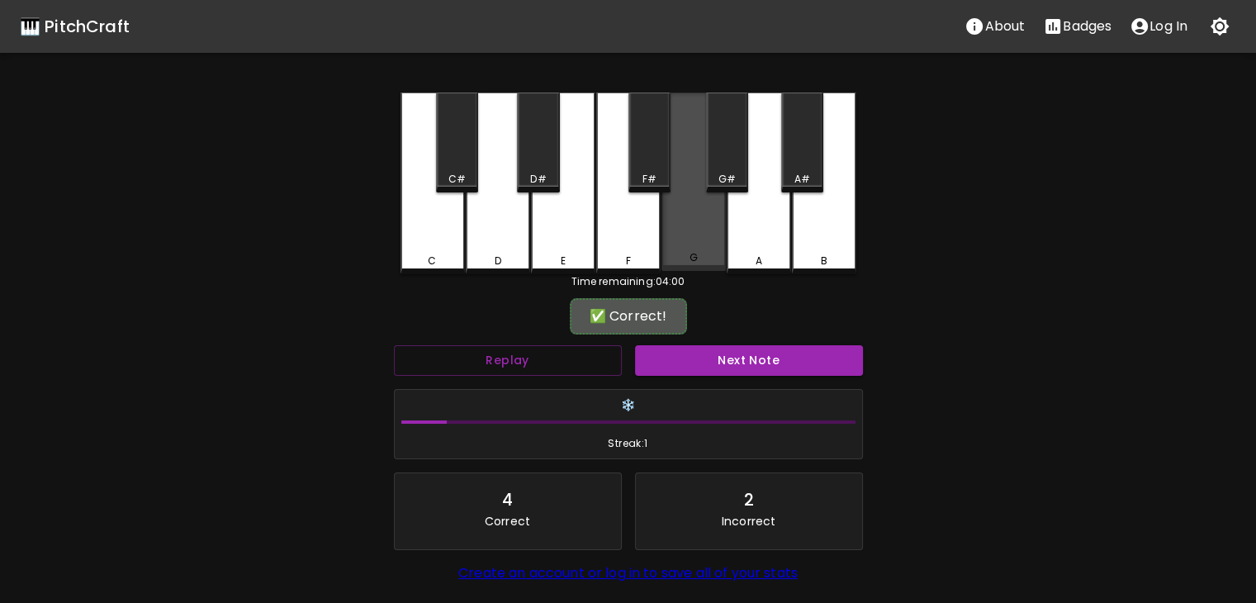
click at [684, 243] on div "G" at bounding box center [694, 181] width 64 height 178
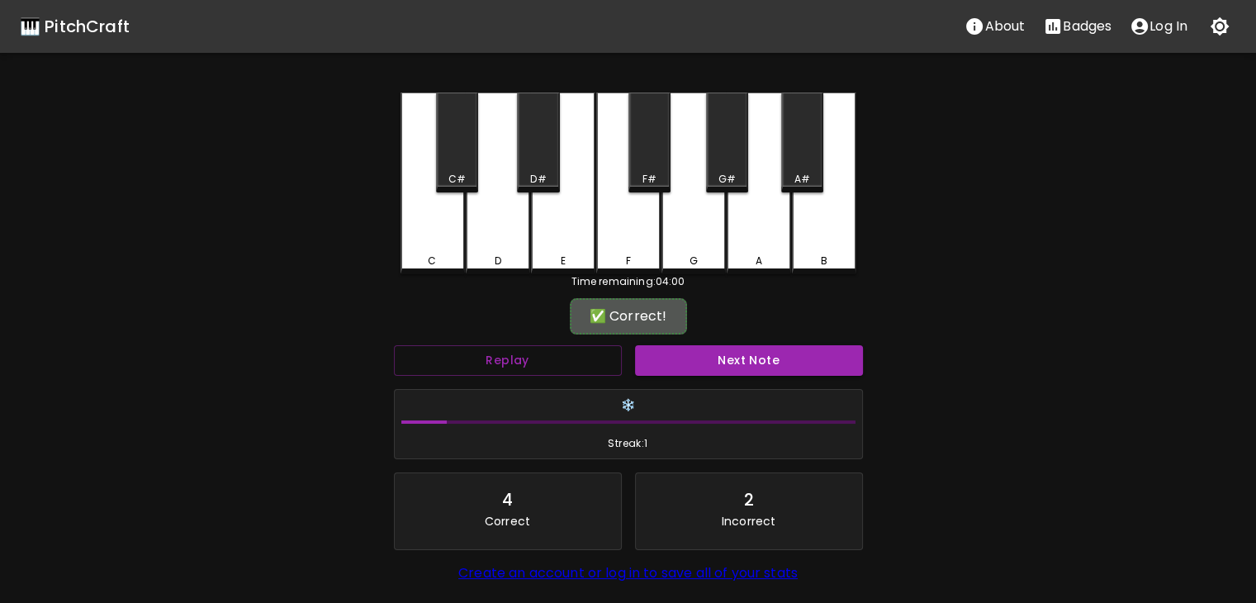
click at [684, 243] on div "G" at bounding box center [694, 183] width 64 height 182
click at [731, 344] on div "Next Note" at bounding box center [748, 361] width 241 height 44
click at [739, 349] on button "Next Note" at bounding box center [749, 360] width 228 height 31
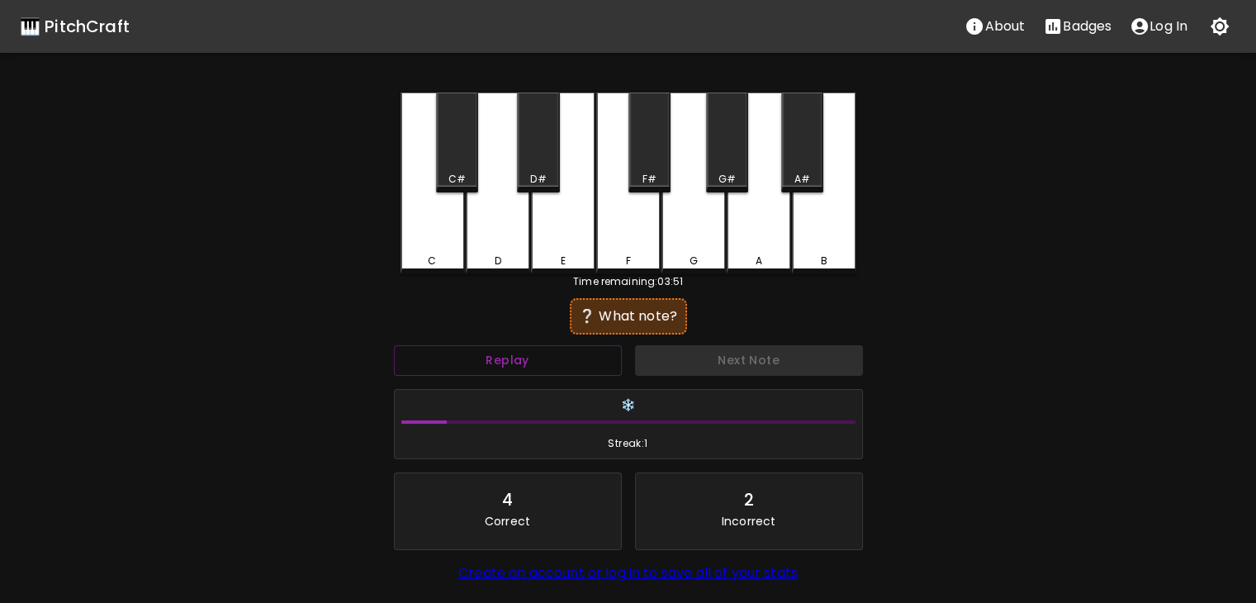
click at [714, 307] on div "❔ What note?" at bounding box center [628, 316] width 469 height 41
click at [587, 348] on button "Replay" at bounding box center [508, 360] width 228 height 31
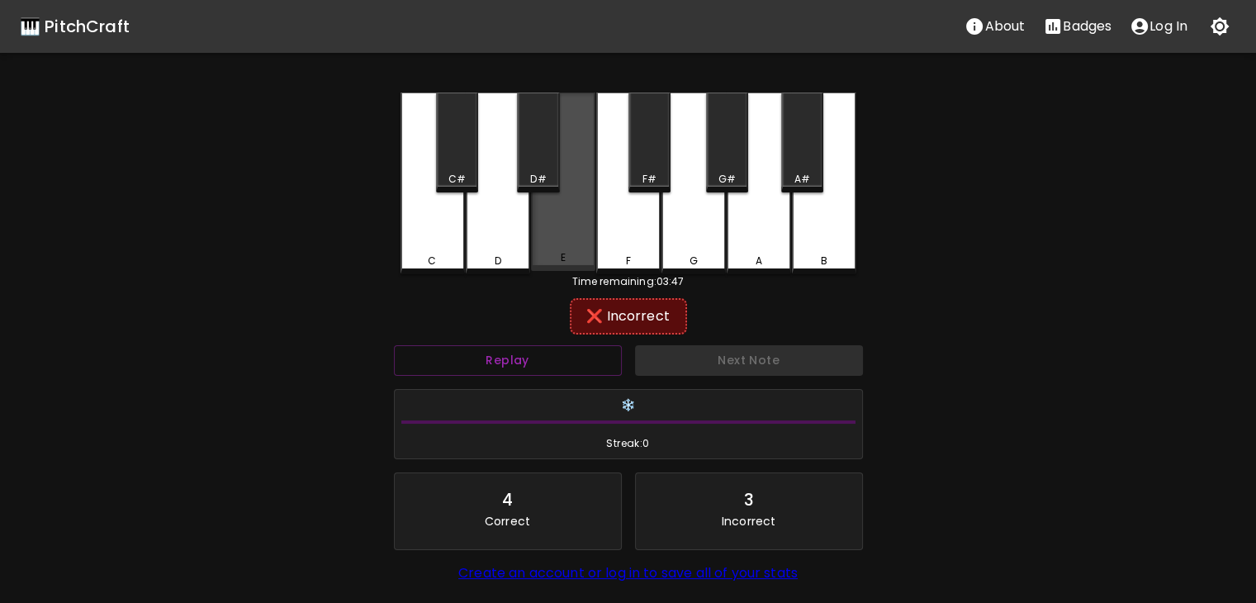
click at [562, 242] on div "E" at bounding box center [563, 181] width 64 height 178
click at [590, 239] on div "E" at bounding box center [563, 181] width 64 height 178
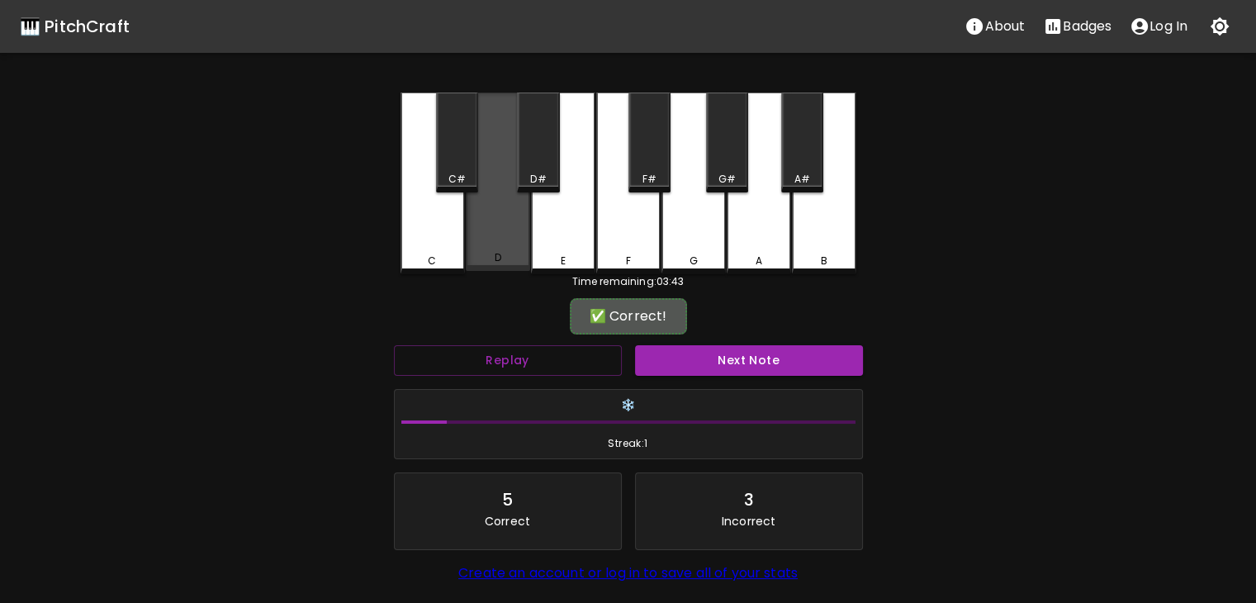
click at [494, 238] on div "D" at bounding box center [498, 181] width 64 height 178
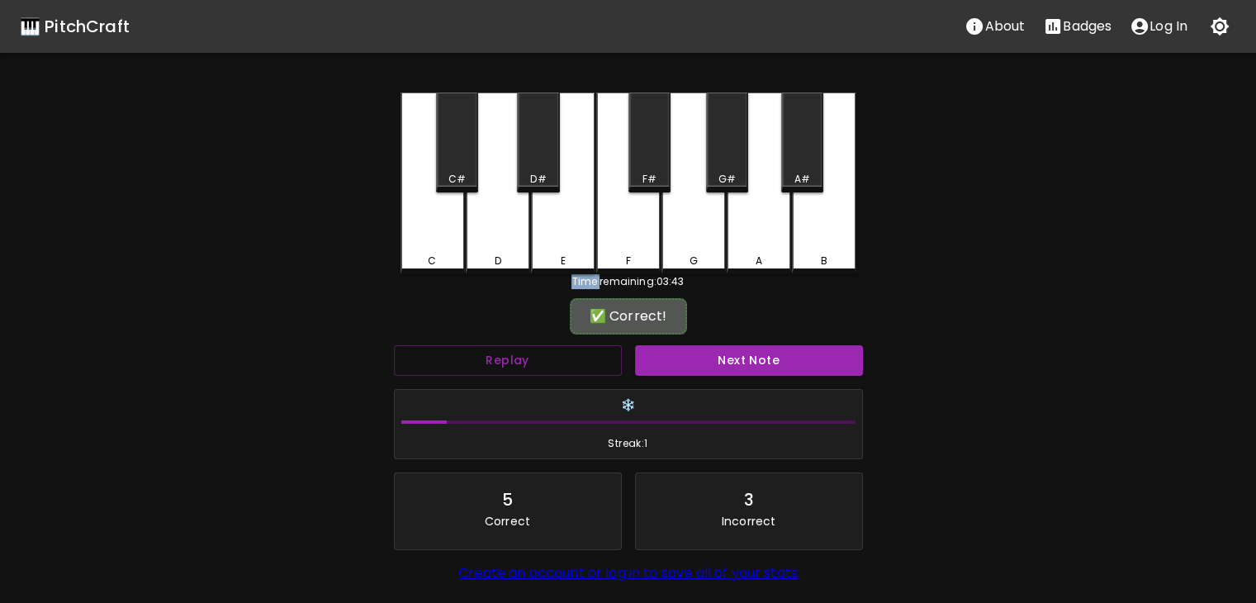
click at [494, 238] on div "D" at bounding box center [498, 183] width 64 height 182
click at [834, 362] on button "Next Note" at bounding box center [749, 360] width 228 height 31
click at [443, 157] on div "C#" at bounding box center [457, 142] width 42 height 100
click at [791, 362] on button "Next Note" at bounding box center [749, 360] width 228 height 31
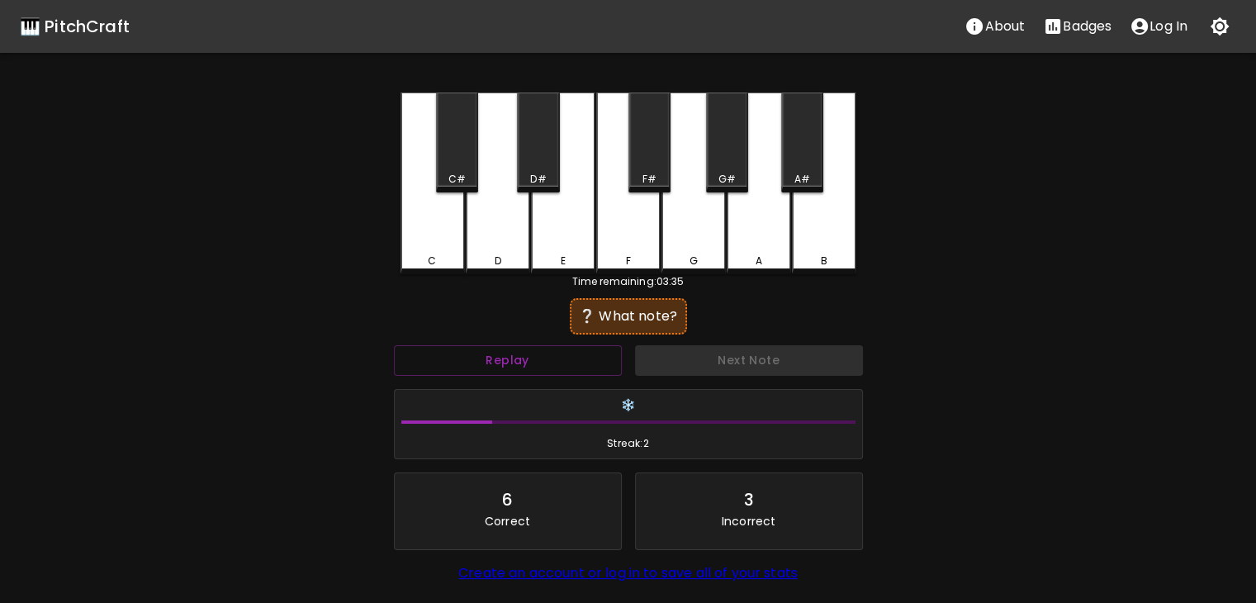
click at [486, 238] on div "D" at bounding box center [498, 183] width 64 height 182
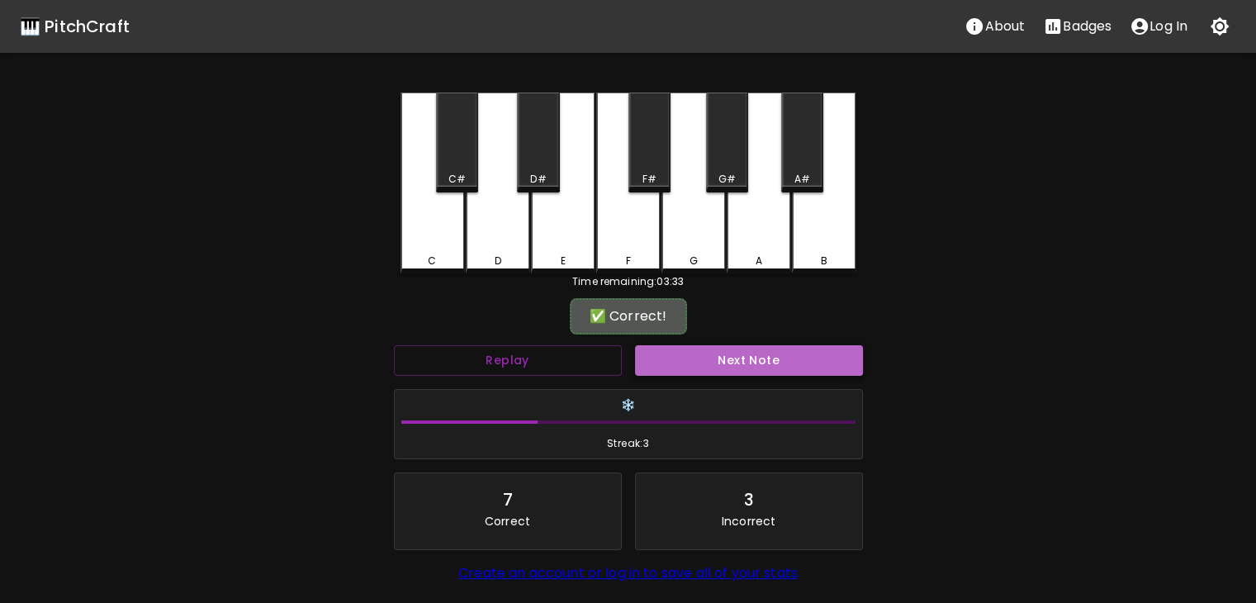
click at [709, 349] on button "Next Note" at bounding box center [749, 360] width 228 height 31
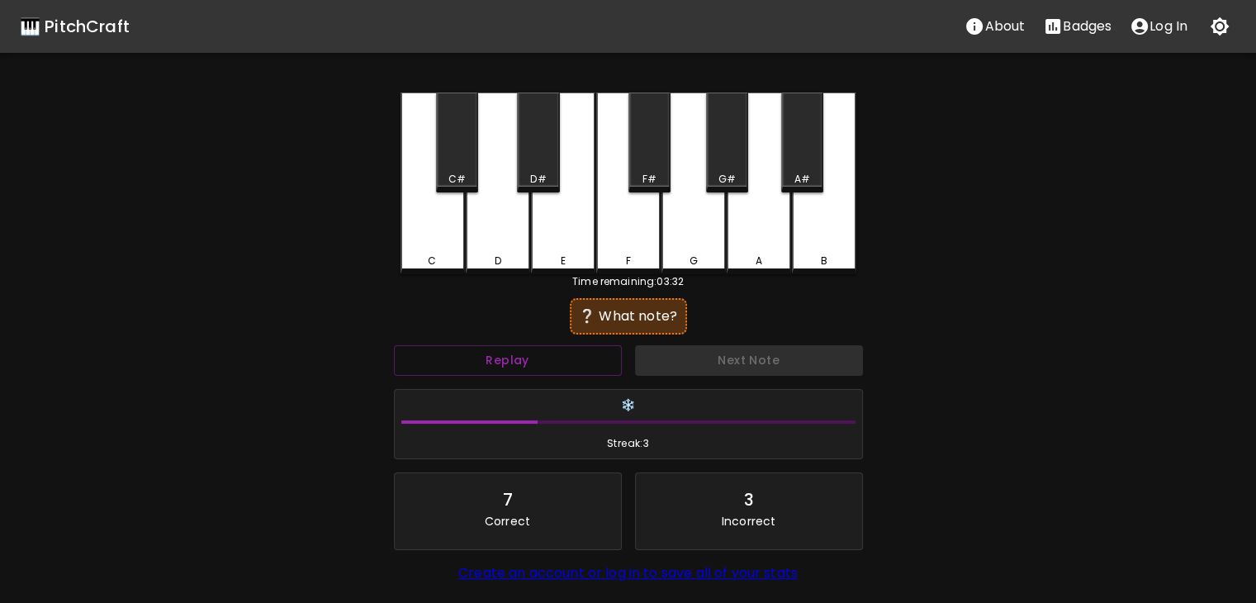
click at [593, 228] on div "E" at bounding box center [563, 183] width 64 height 182
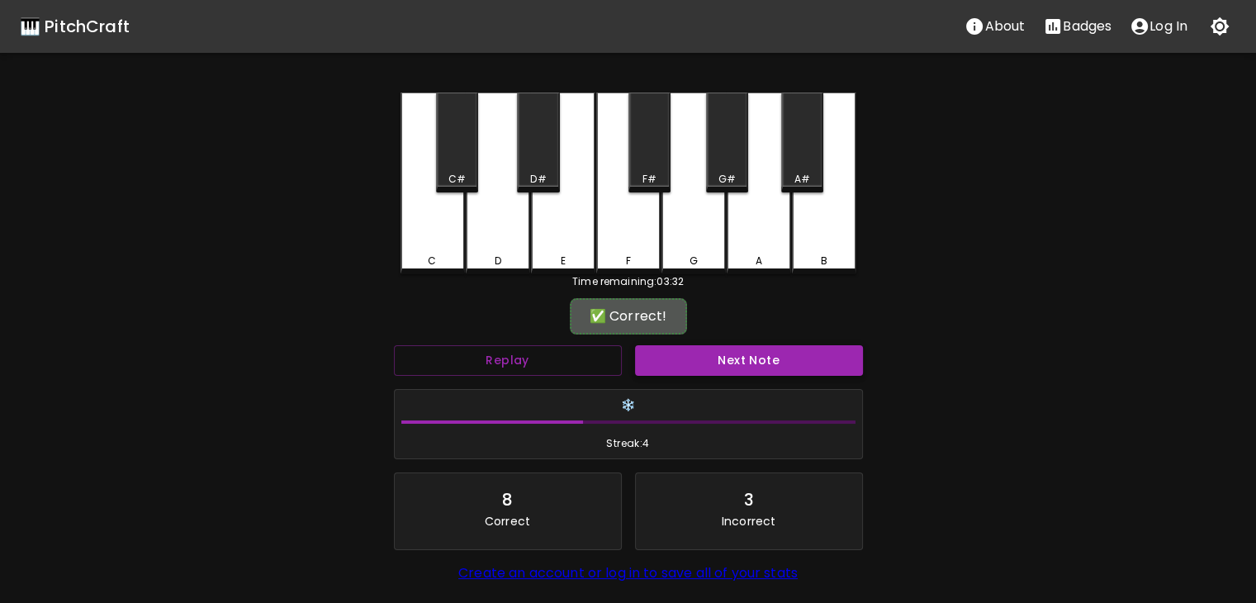
click at [700, 363] on button "Next Note" at bounding box center [749, 360] width 228 height 31
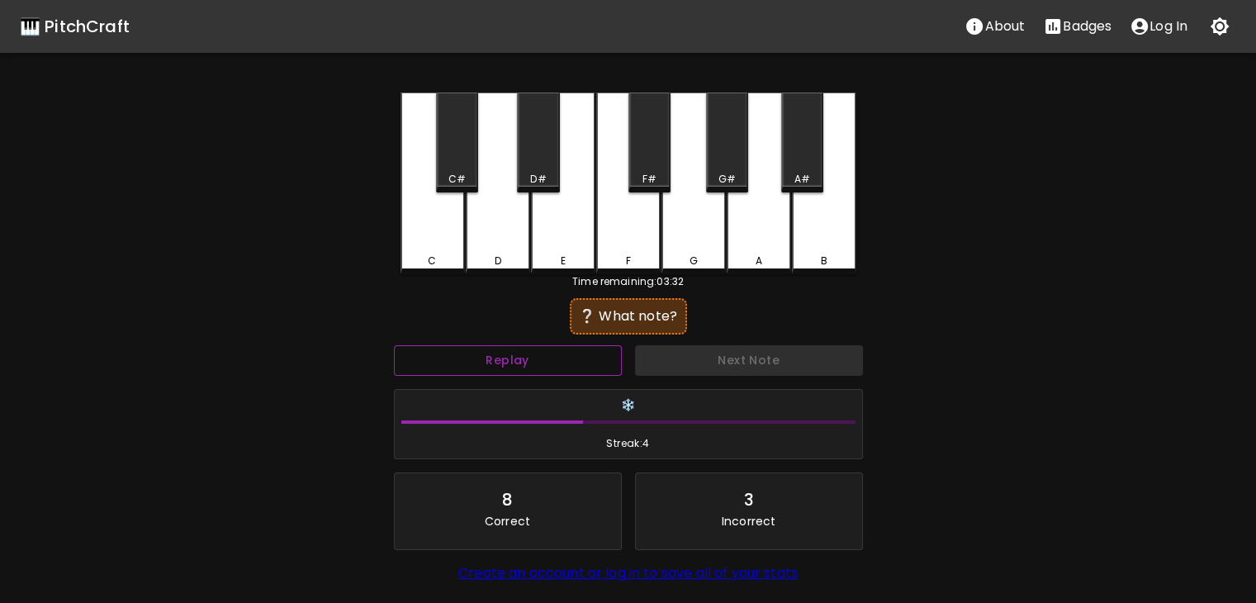
click at [578, 367] on button "Replay" at bounding box center [508, 360] width 228 height 31
click at [579, 368] on button "Replay" at bounding box center [508, 360] width 228 height 31
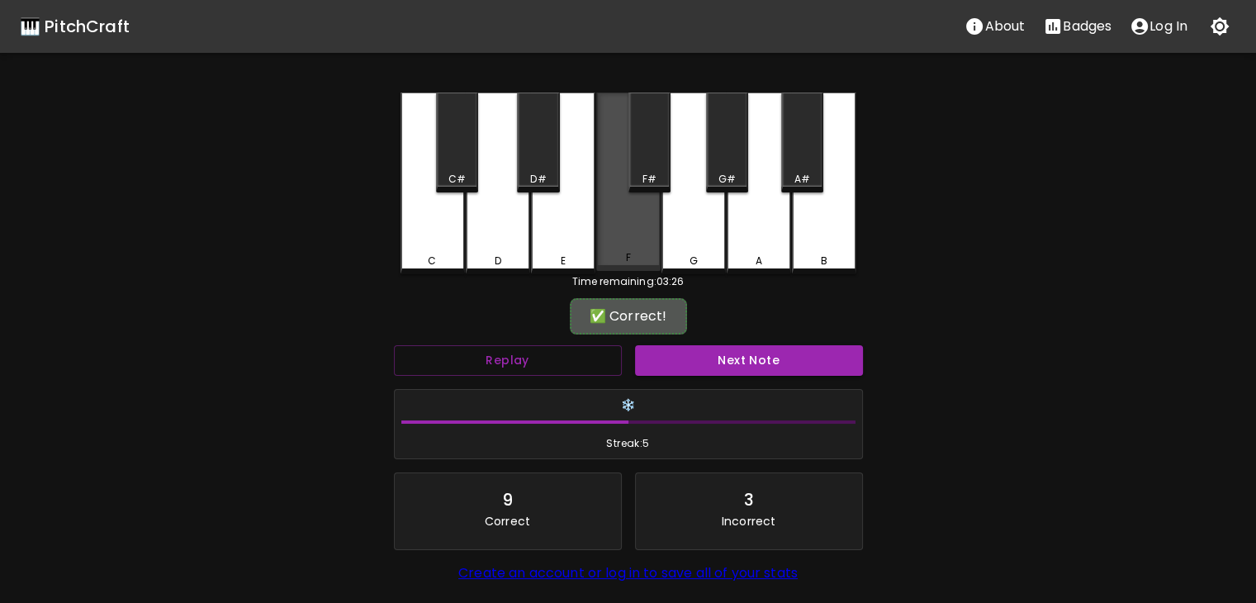
drag, startPoint x: 590, startPoint y: 258, endPoint x: 618, endPoint y: 252, distance: 28.8
click at [618, 252] on div "C C# D D# E F F# G G# A A# B" at bounding box center [629, 183] width 456 height 182
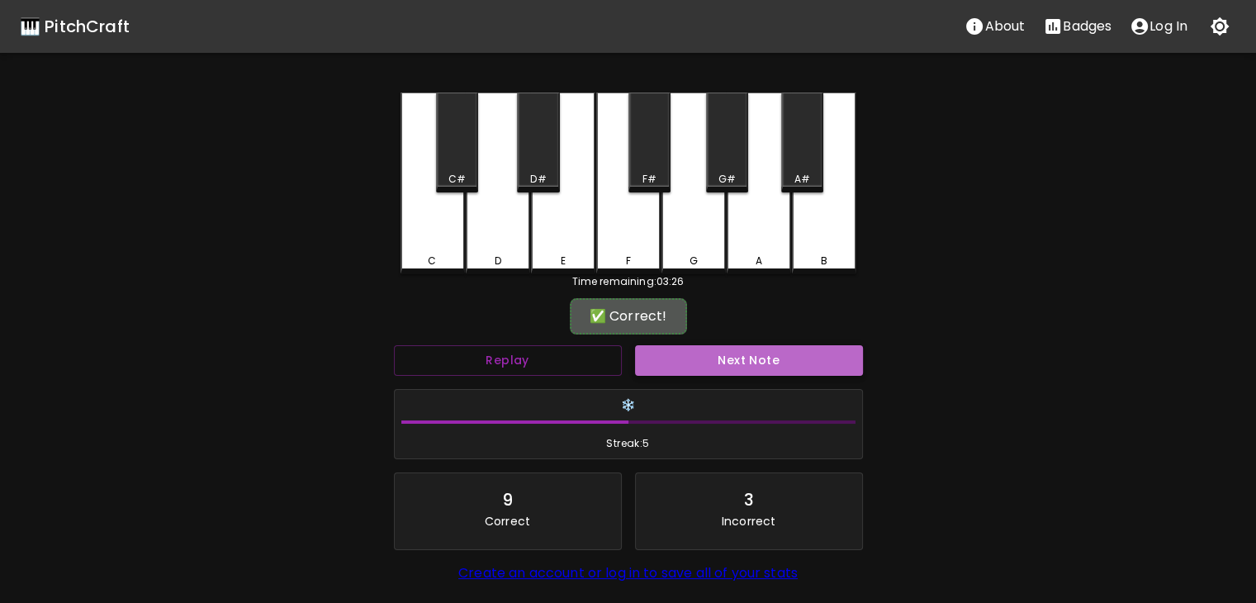
click at [688, 345] on button "Next Note" at bounding box center [749, 360] width 228 height 31
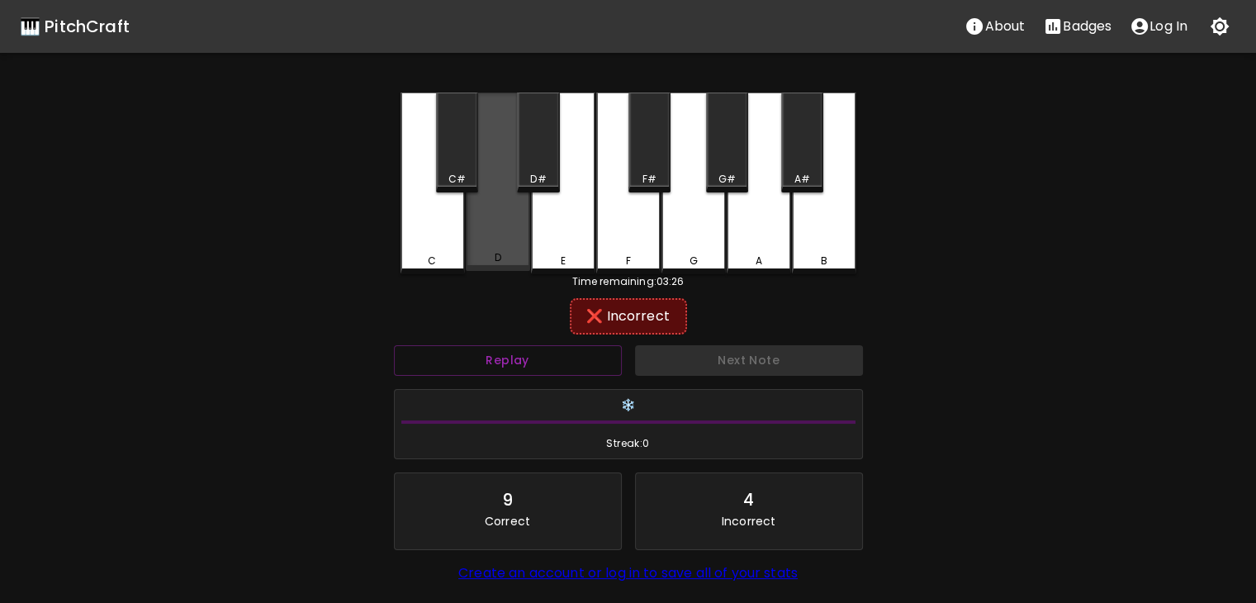
click at [490, 218] on div "D" at bounding box center [498, 181] width 64 height 178
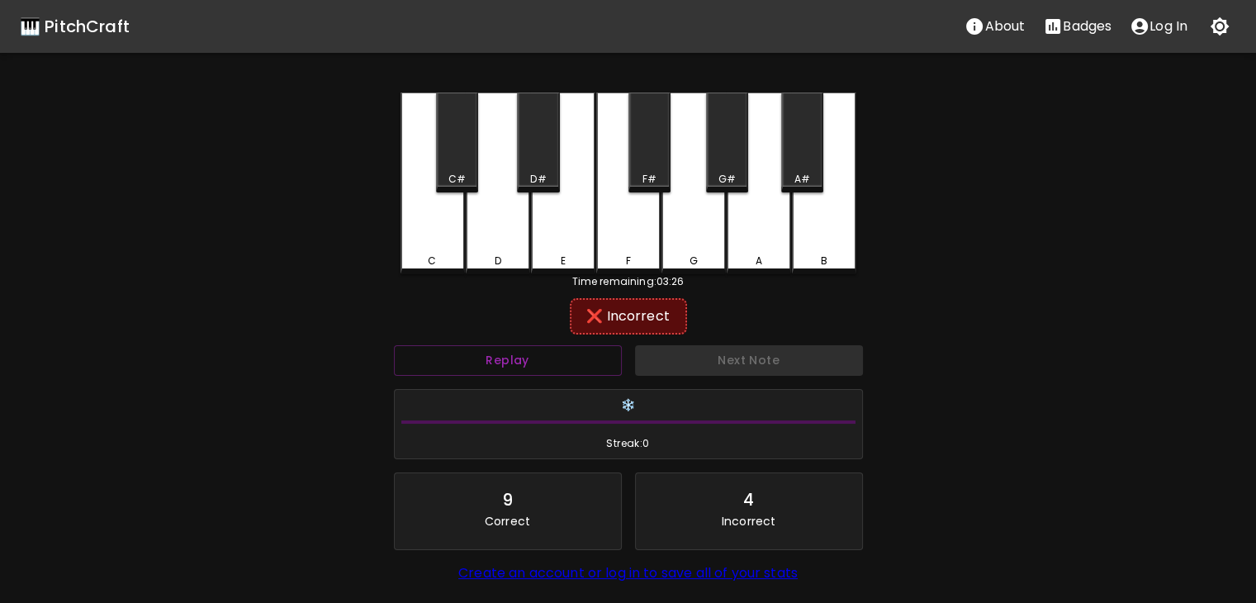
click at [439, 251] on div "C" at bounding box center [433, 183] width 64 height 182
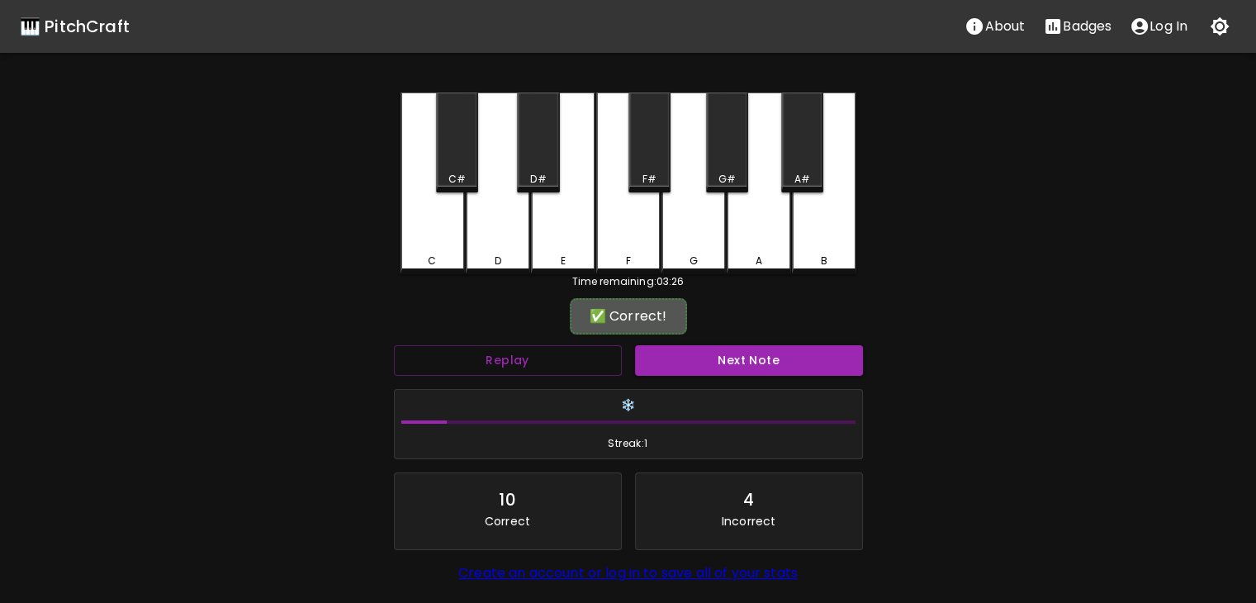
click at [664, 341] on div "Next Note" at bounding box center [748, 361] width 241 height 44
click at [665, 344] on div "Next Note" at bounding box center [748, 361] width 241 height 44
click at [666, 345] on button "Next Note" at bounding box center [749, 360] width 228 height 31
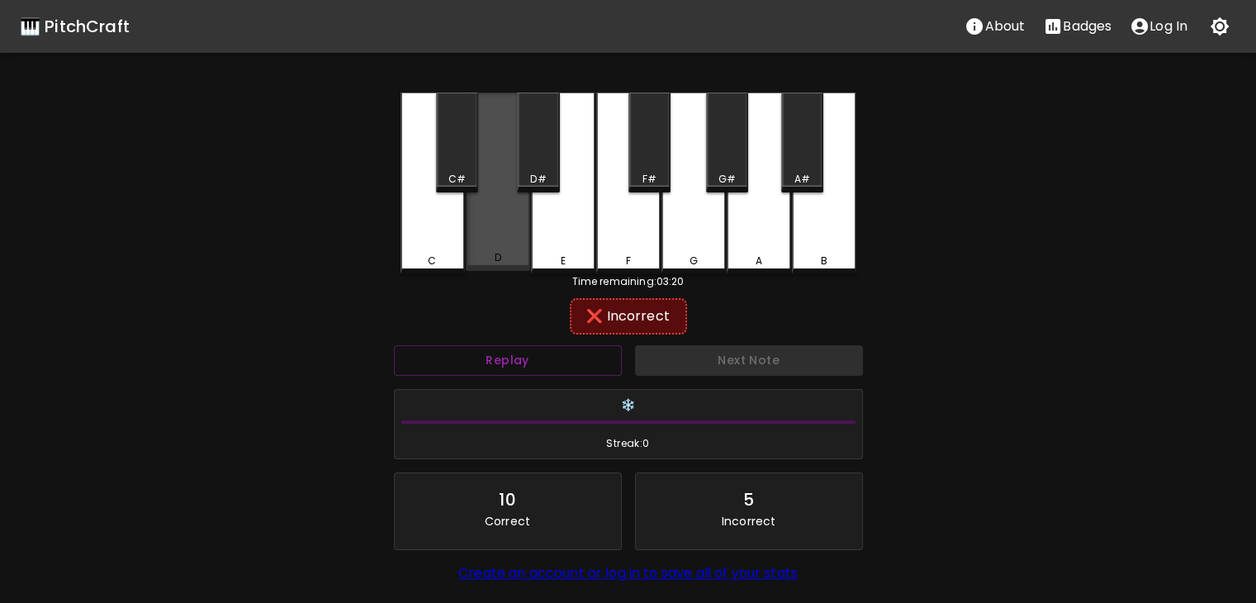
drag, startPoint x: 510, startPoint y: 216, endPoint x: 463, endPoint y: 175, distance: 62.6
click at [463, 175] on div "C C# D D# E F F# G G# A A# B" at bounding box center [629, 183] width 456 height 182
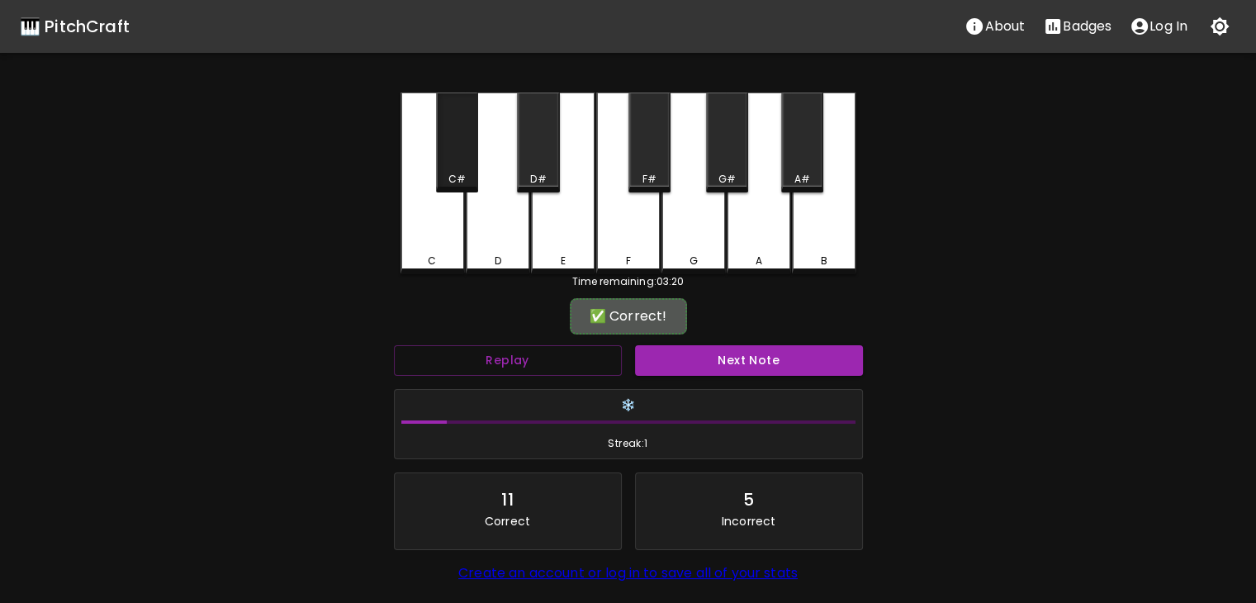
click at [463, 175] on div "C#" at bounding box center [456, 179] width 17 height 15
click at [687, 374] on button "Next Note" at bounding box center [749, 360] width 228 height 31
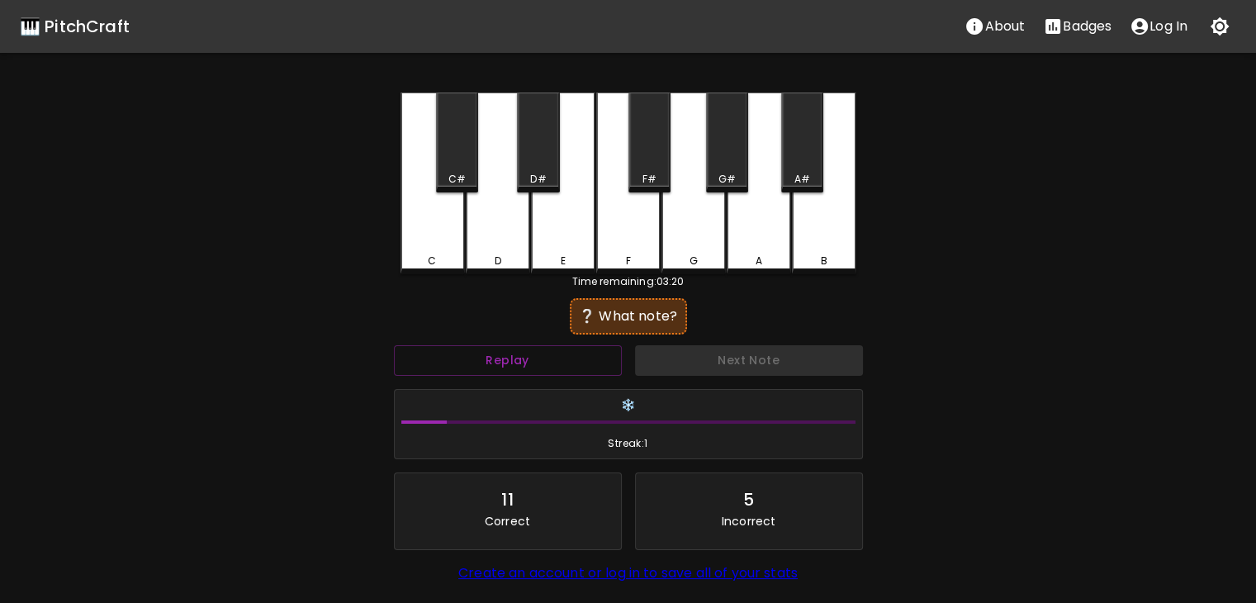
click at [773, 429] on div "❄️ Streak: 1" at bounding box center [628, 424] width 467 height 69
click at [1222, 26] on icon "button" at bounding box center [1220, 27] width 20 height 20
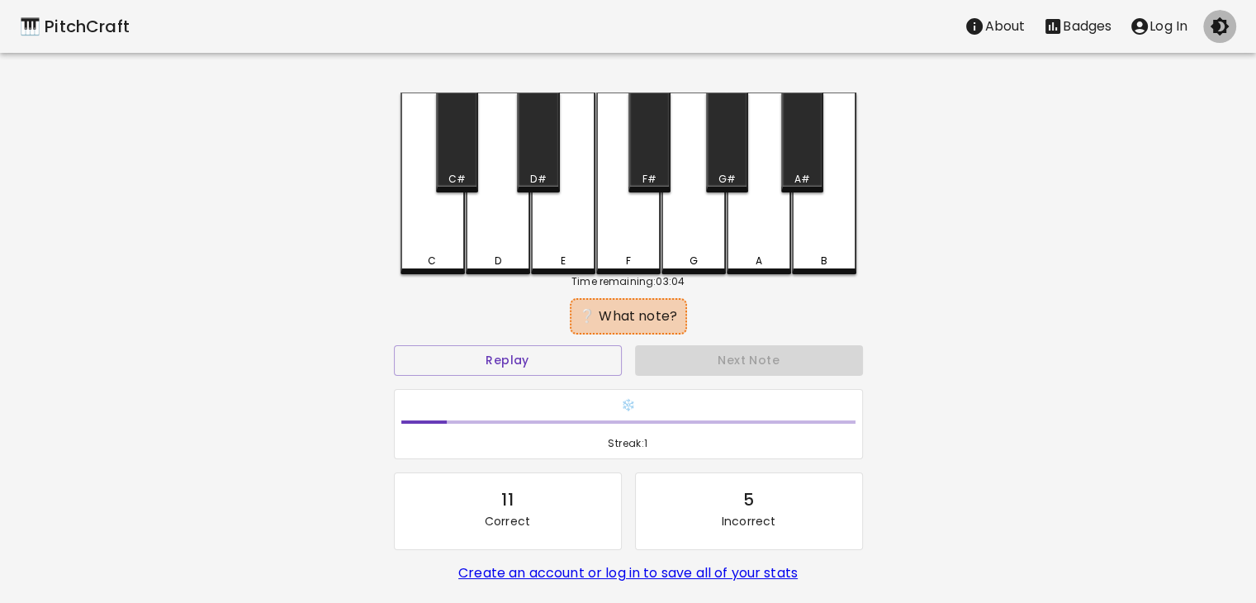
click at [1222, 26] on icon "button" at bounding box center [1220, 27] width 20 height 20
